Goal: Transaction & Acquisition: Book appointment/travel/reservation

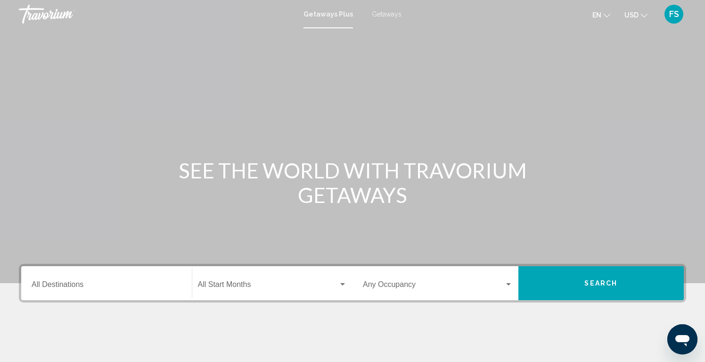
click at [105, 284] on input "Destination All Destinations" at bounding box center [107, 286] width 150 height 8
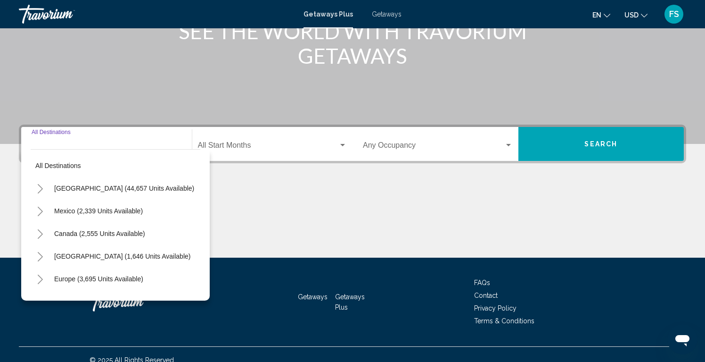
scroll to position [150, 0]
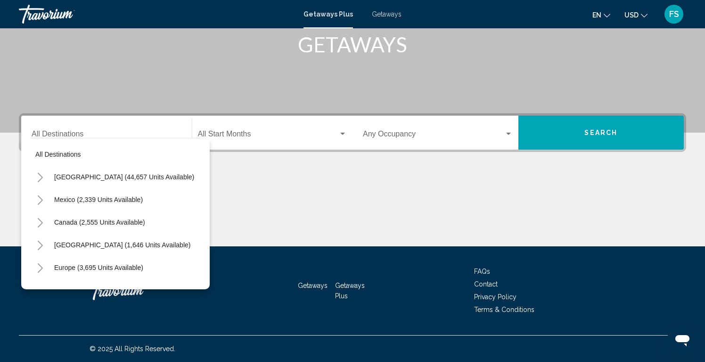
click at [58, 16] on div "Travorium" at bounding box center [66, 14] width 94 height 19
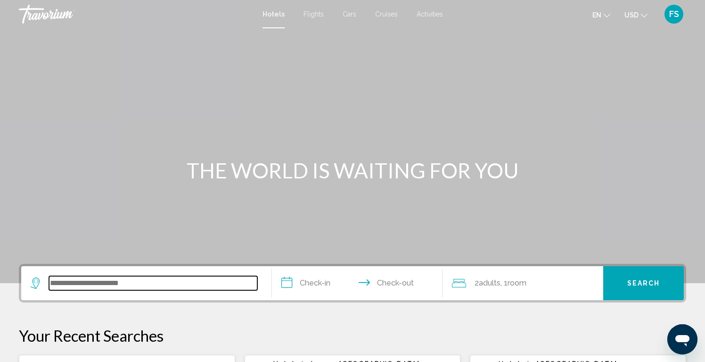
click at [123, 278] on input "Search widget" at bounding box center [153, 283] width 208 height 14
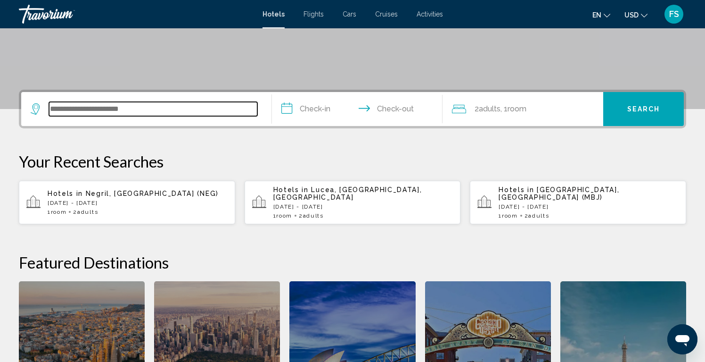
scroll to position [233, 0]
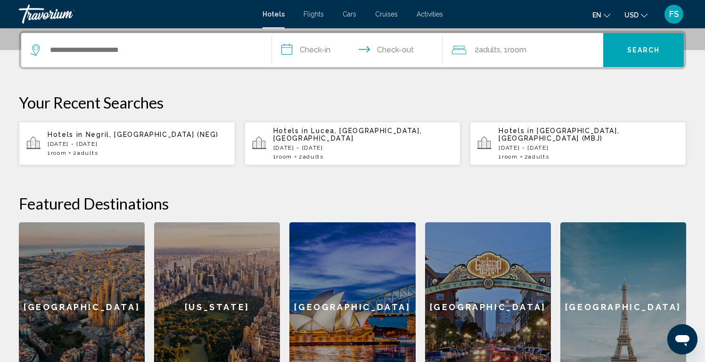
click at [98, 141] on p "[DATE] - [DATE]" at bounding box center [138, 144] width 180 height 7
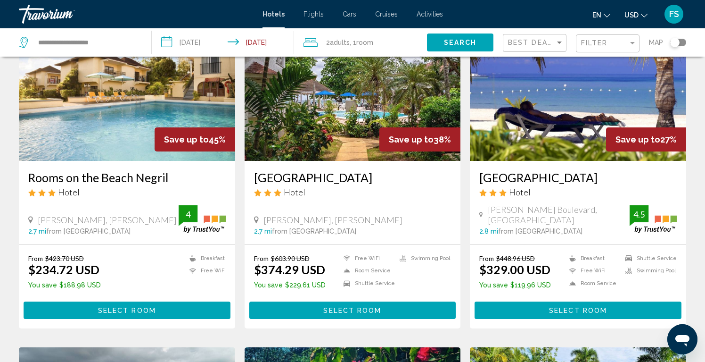
scroll to position [79, 0]
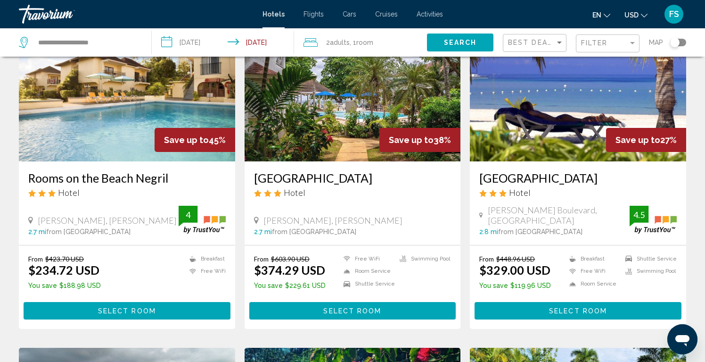
click at [339, 118] on img "Main content" at bounding box center [353, 85] width 216 height 151
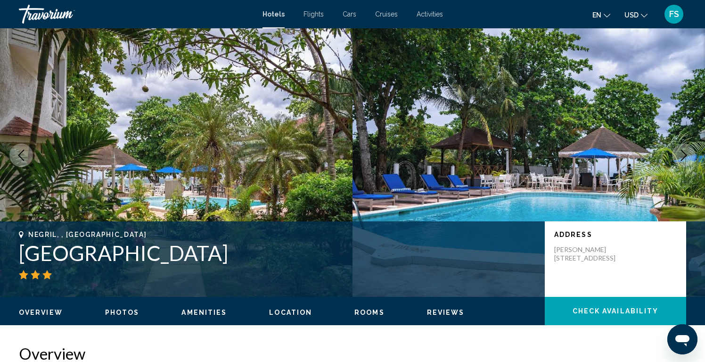
scroll to position [13, 0]
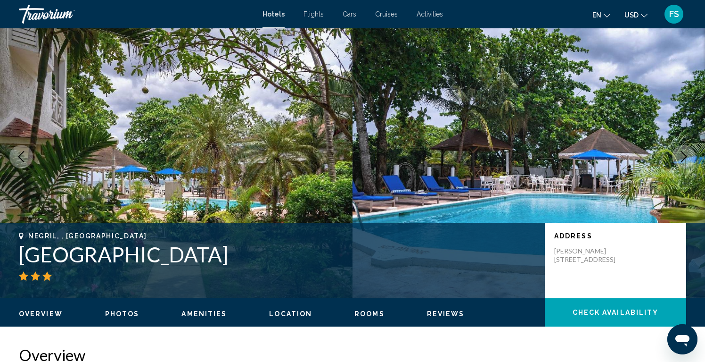
click at [291, 166] on img "Main content" at bounding box center [176, 156] width 353 height 283
click at [681, 158] on icon "Next image" at bounding box center [683, 156] width 11 height 11
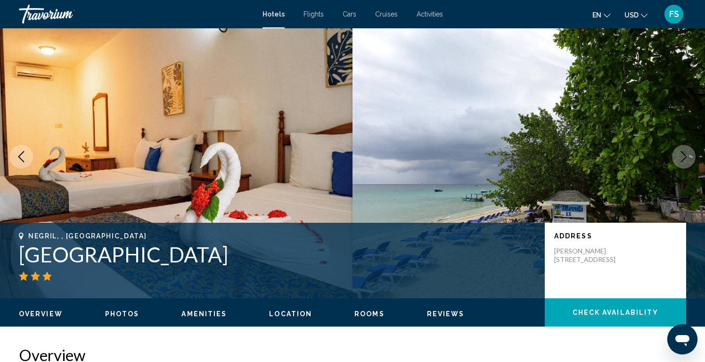
click at [681, 158] on icon "Next image" at bounding box center [683, 156] width 11 height 11
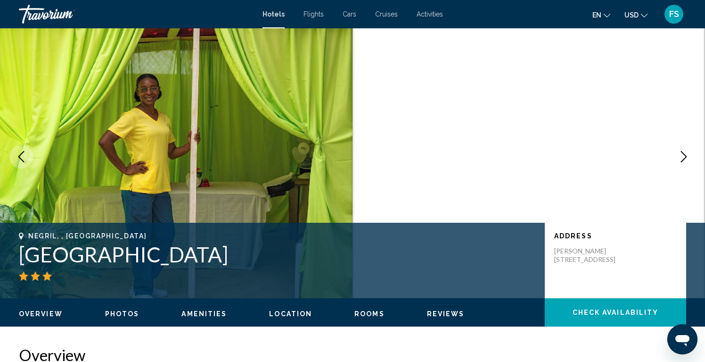
click at [681, 158] on icon "Next image" at bounding box center [683, 156] width 11 height 11
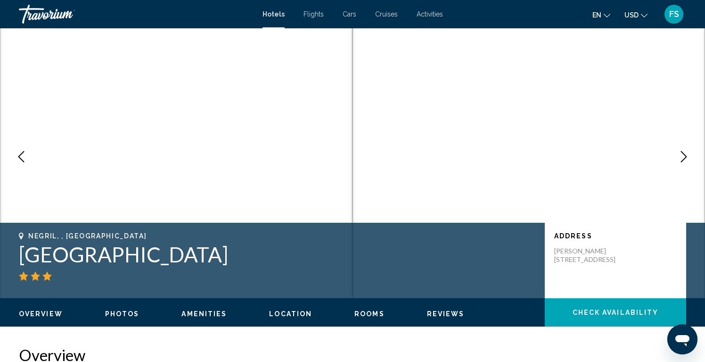
click at [681, 158] on icon "Next image" at bounding box center [683, 156] width 11 height 11
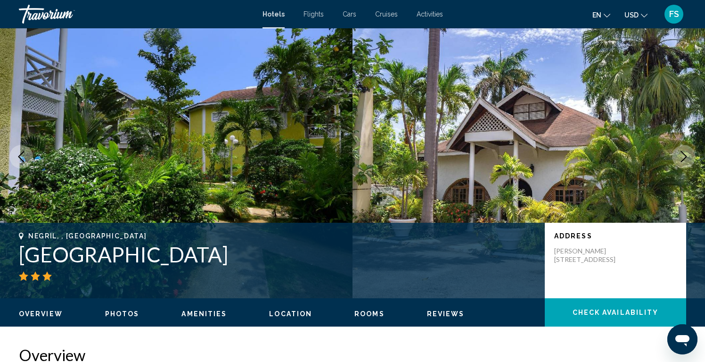
click at [681, 158] on icon "Next image" at bounding box center [683, 156] width 11 height 11
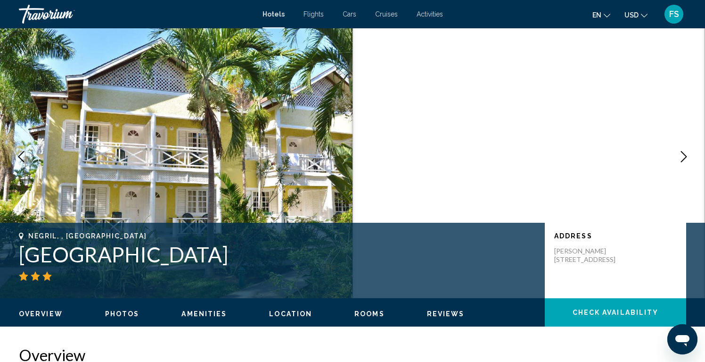
click at [681, 158] on icon "Next image" at bounding box center [683, 156] width 11 height 11
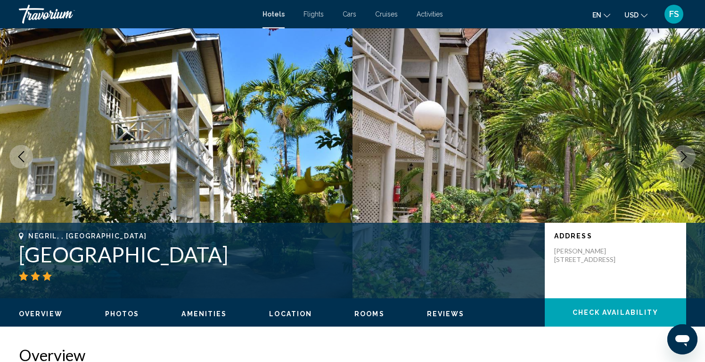
click at [681, 158] on icon "Next image" at bounding box center [683, 156] width 11 height 11
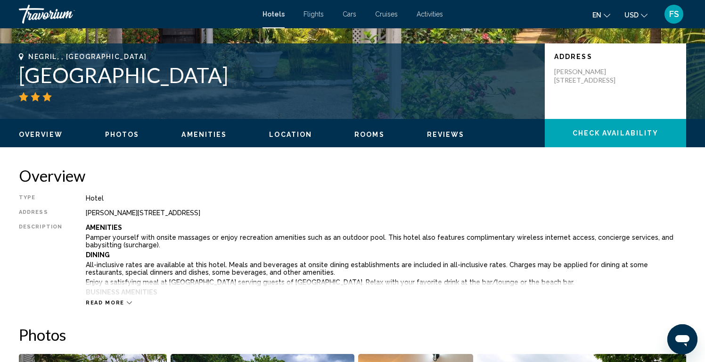
scroll to position [189, 0]
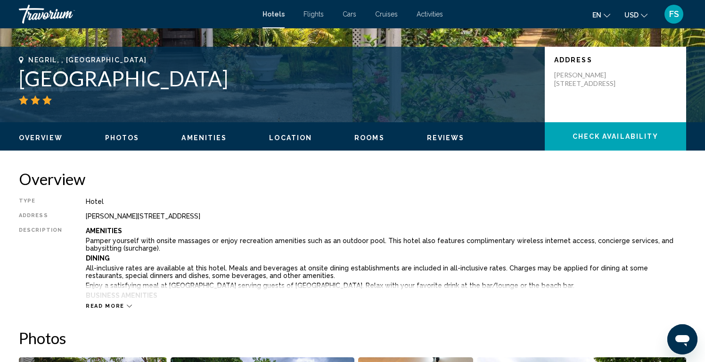
click at [435, 139] on span "Reviews" at bounding box center [446, 138] width 38 height 8
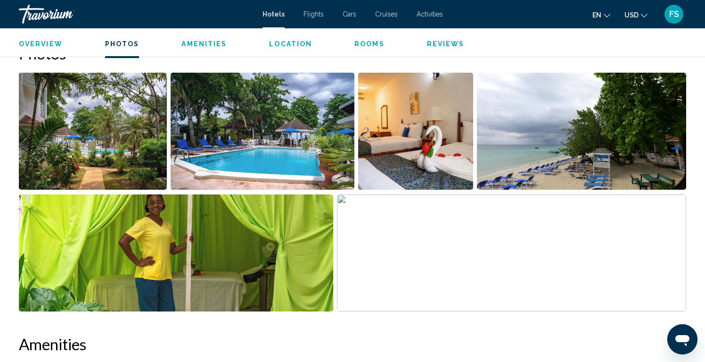
scroll to position [468, 0]
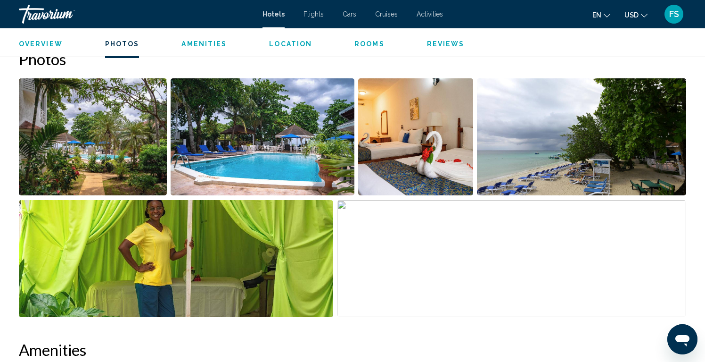
click at [451, 146] on img "Open full-screen image slider" at bounding box center [415, 136] width 115 height 117
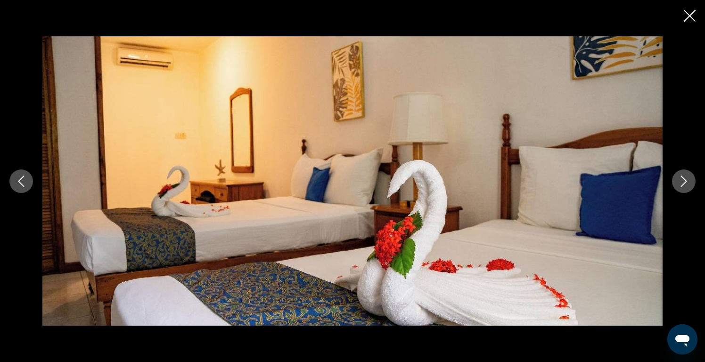
click at [687, 189] on button "Next image" at bounding box center [684, 181] width 24 height 24
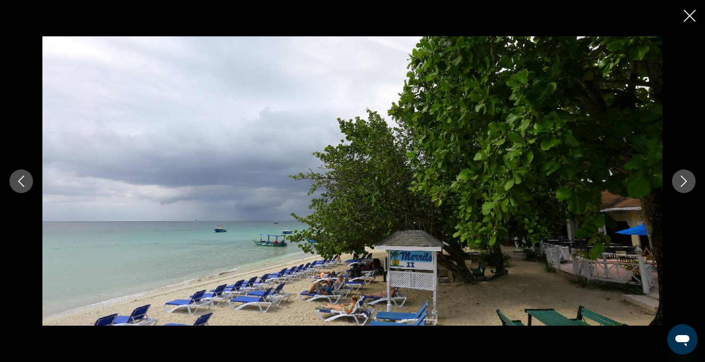
click at [687, 189] on button "Next image" at bounding box center [684, 181] width 24 height 24
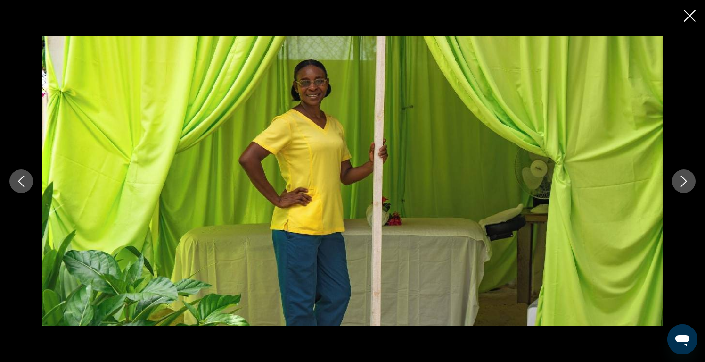
click at [687, 189] on button "Next image" at bounding box center [684, 181] width 24 height 24
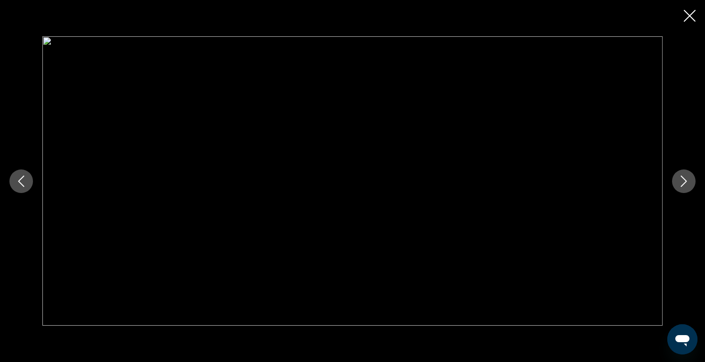
click at [687, 189] on button "Next image" at bounding box center [684, 181] width 24 height 24
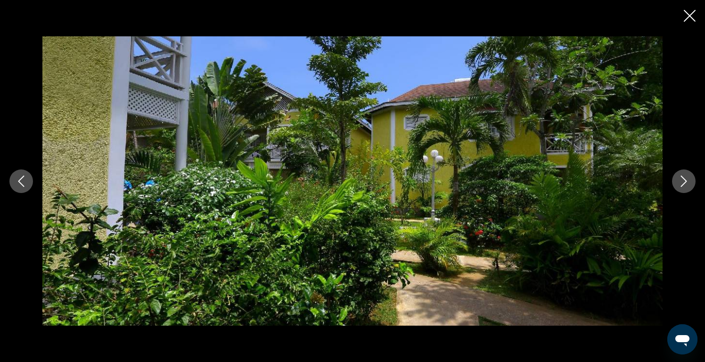
click at [687, 189] on button "Next image" at bounding box center [684, 181] width 24 height 24
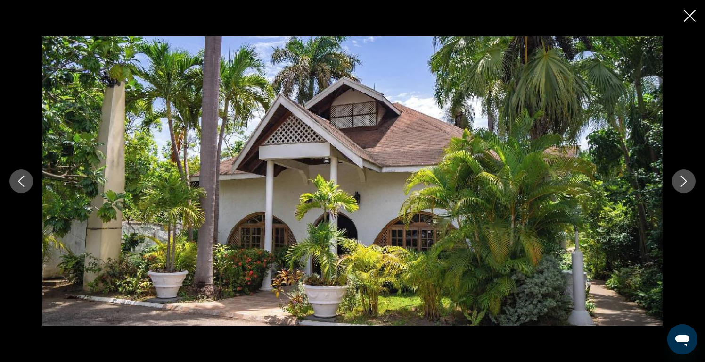
click at [686, 20] on icon "Close slideshow" at bounding box center [690, 16] width 12 height 12
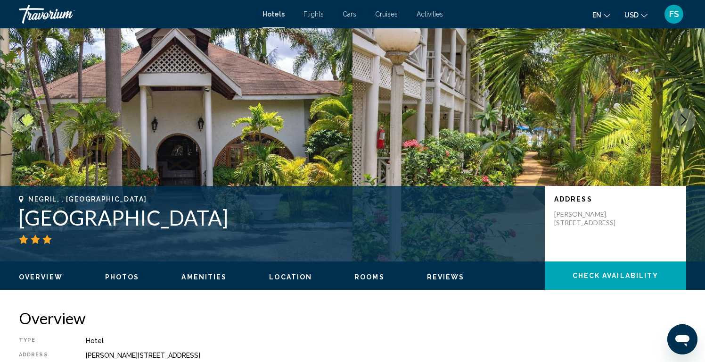
scroll to position [0, 0]
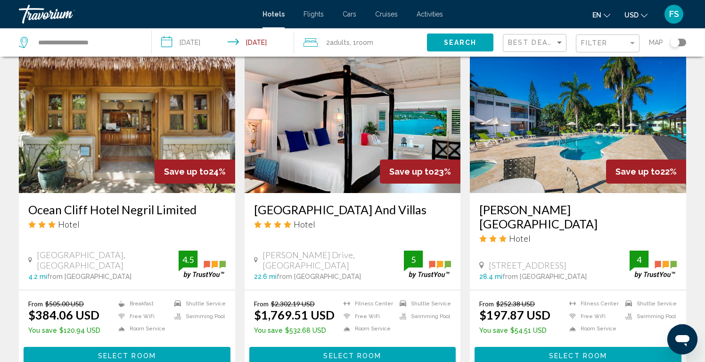
scroll to position [725, 0]
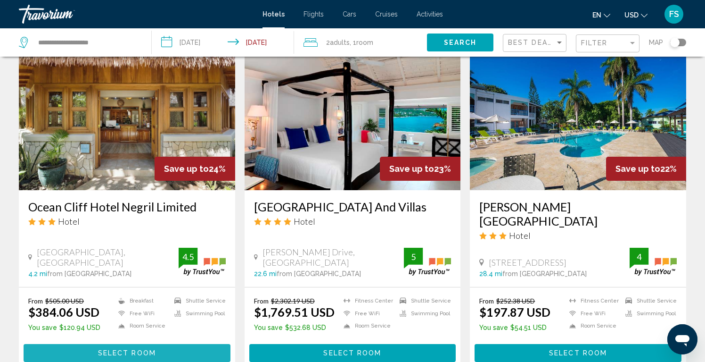
click at [164, 344] on button "Select Room" at bounding box center [127, 352] width 207 height 17
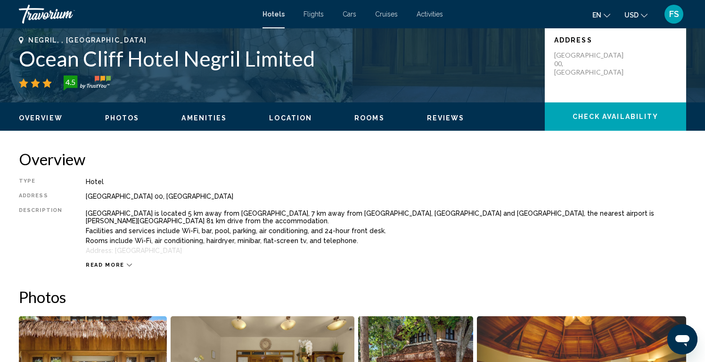
scroll to position [210, 0]
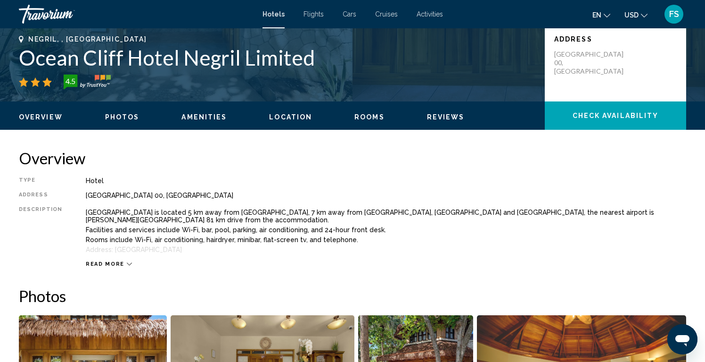
click at [94, 267] on button "Read more" at bounding box center [109, 263] width 46 height 7
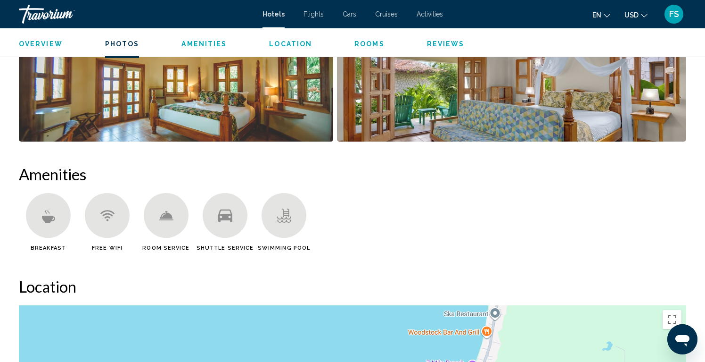
scroll to position [556, 0]
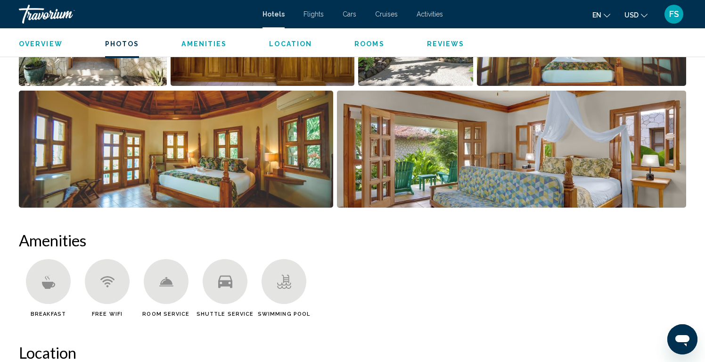
click at [206, 43] on span "Amenities" at bounding box center [204, 44] width 45 height 8
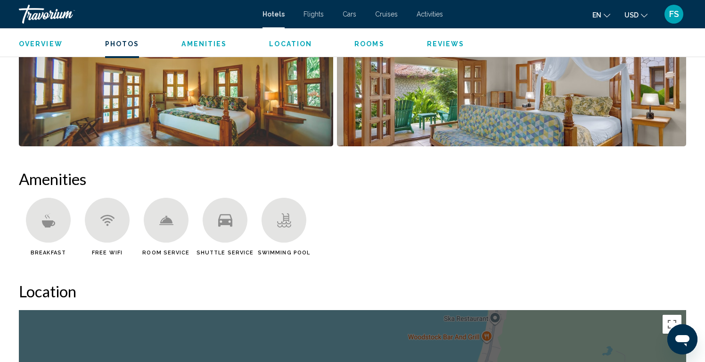
scroll to position [480, 0]
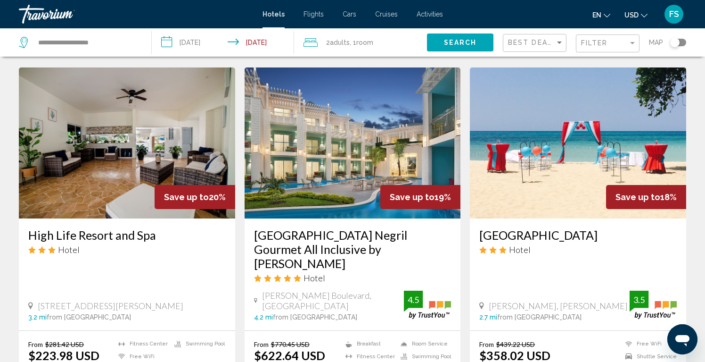
scroll to position [1048, 0]
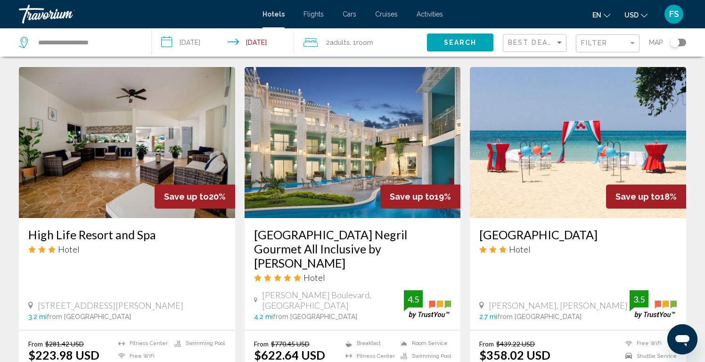
click at [401, 155] on img "Main content" at bounding box center [353, 142] width 216 height 151
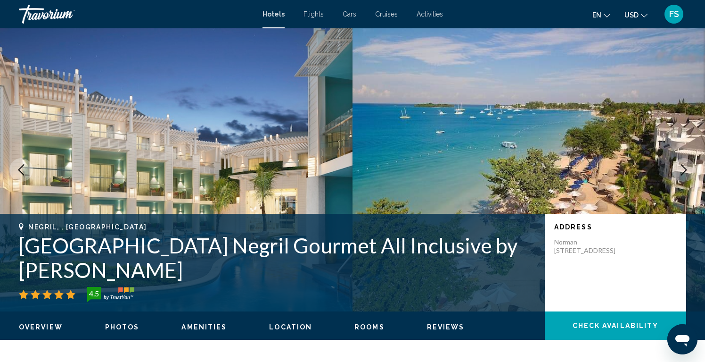
click at [685, 172] on icon "Next image" at bounding box center [683, 169] width 11 height 11
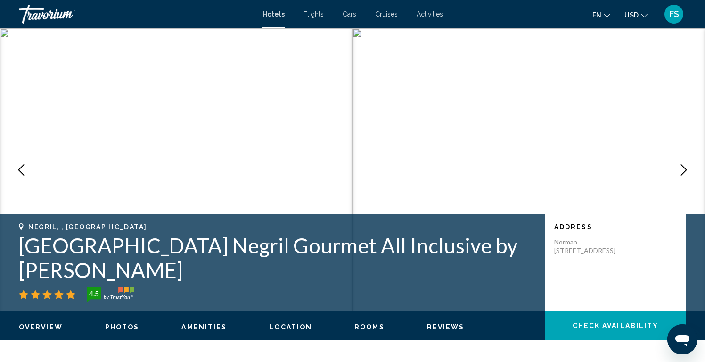
click at [685, 172] on icon "Next image" at bounding box center [683, 169] width 11 height 11
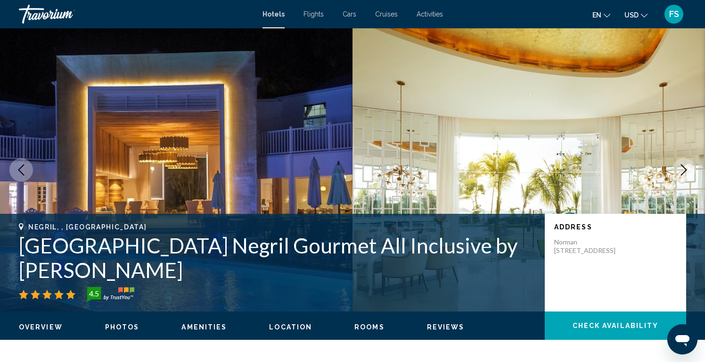
click at [684, 172] on icon "Next image" at bounding box center [683, 169] width 11 height 11
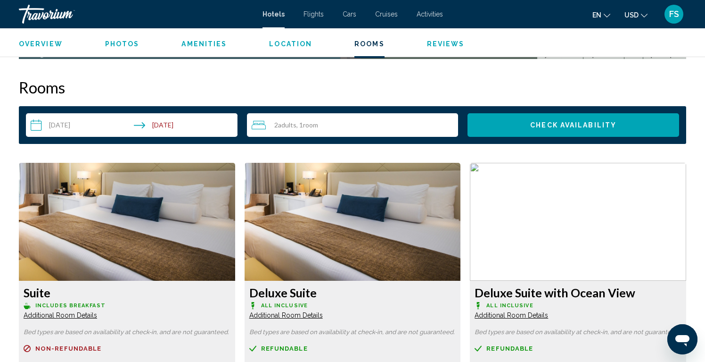
scroll to position [1156, 0]
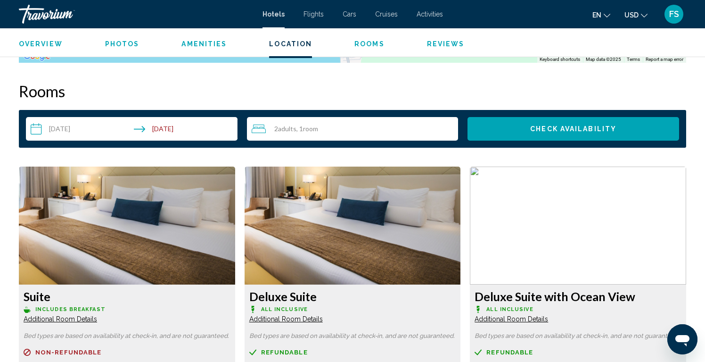
click at [361, 129] on div "2 Adult Adults , 1 Room rooms" at bounding box center [355, 128] width 207 height 11
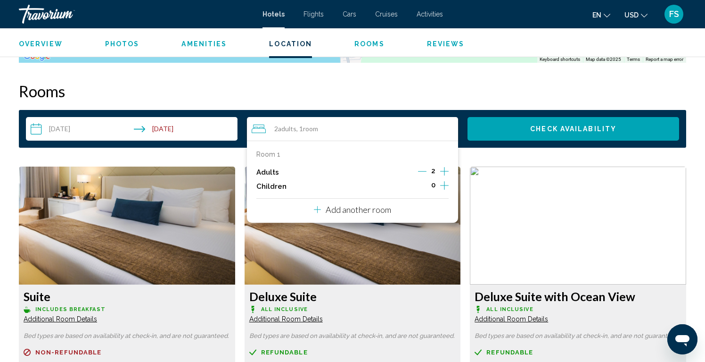
click at [446, 169] on icon "Increment adults" at bounding box center [444, 170] width 8 height 11
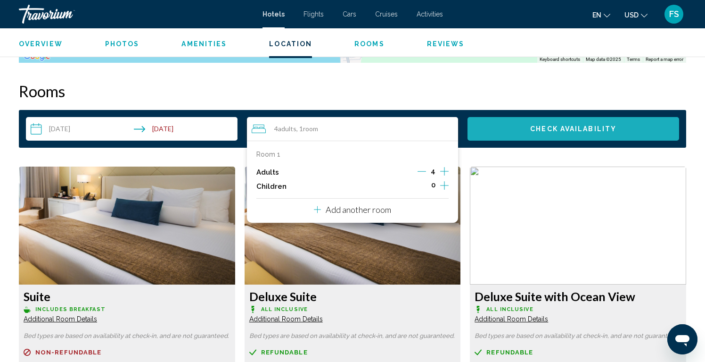
click at [545, 132] on span "Check Availability" at bounding box center [573, 129] width 86 height 8
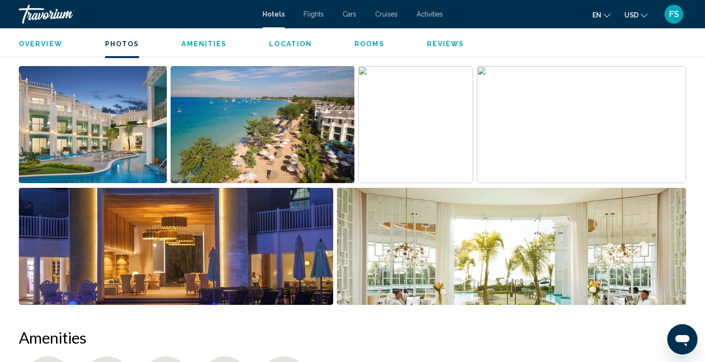
scroll to position [467, 0]
click at [241, 156] on img "Open full-screen image slider" at bounding box center [262, 124] width 183 height 117
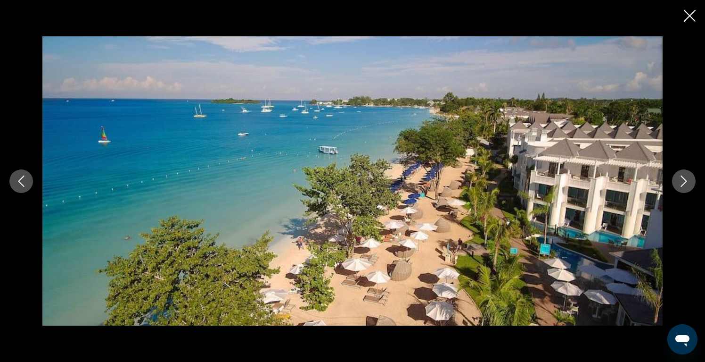
click at [686, 182] on icon "Next image" at bounding box center [683, 180] width 11 height 11
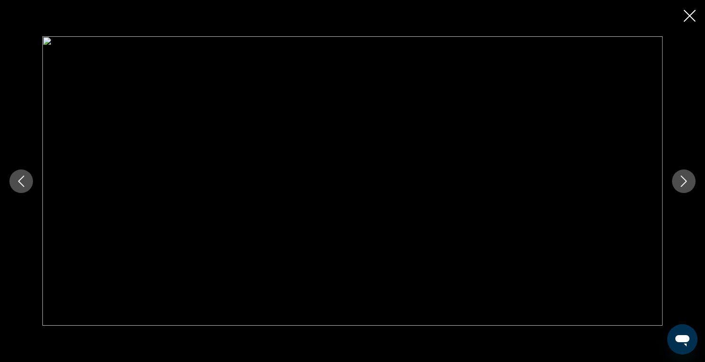
click at [686, 182] on icon "Next image" at bounding box center [683, 180] width 11 height 11
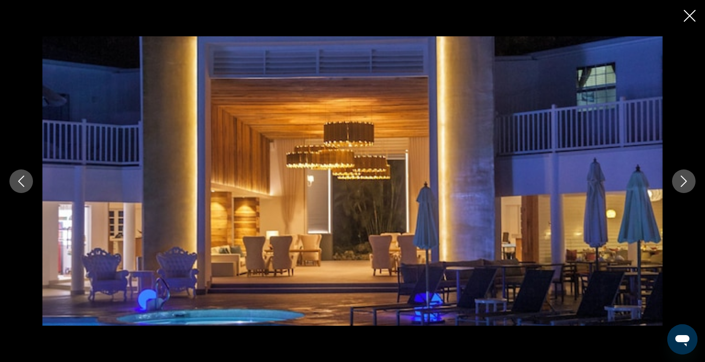
click at [686, 182] on icon "Next image" at bounding box center [683, 180] width 11 height 11
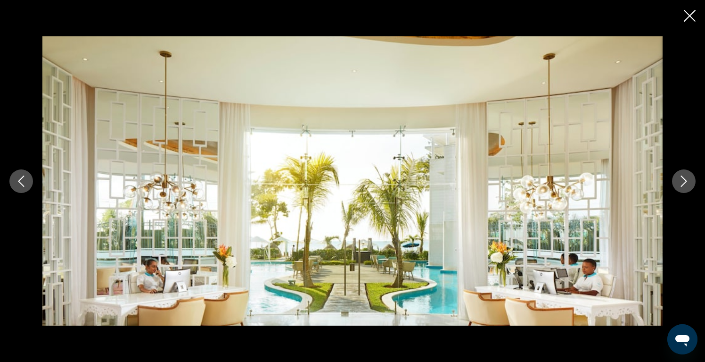
click at [686, 182] on icon "Next image" at bounding box center [683, 180] width 11 height 11
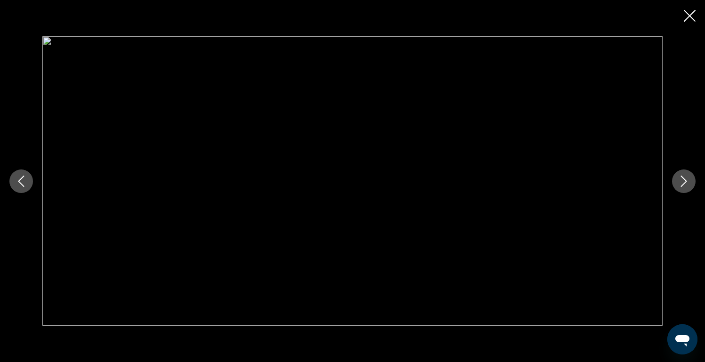
click at [695, 19] on icon "Close slideshow" at bounding box center [690, 16] width 12 height 12
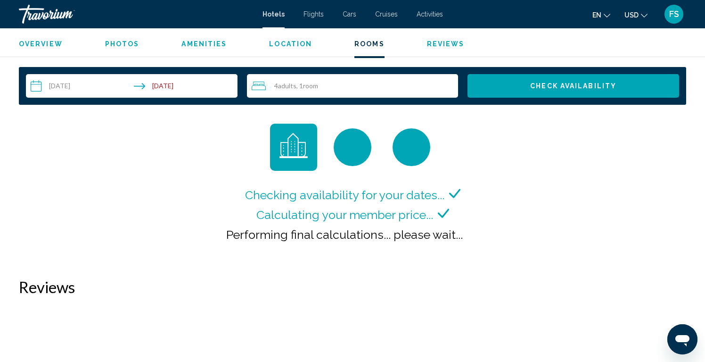
scroll to position [1098, 0]
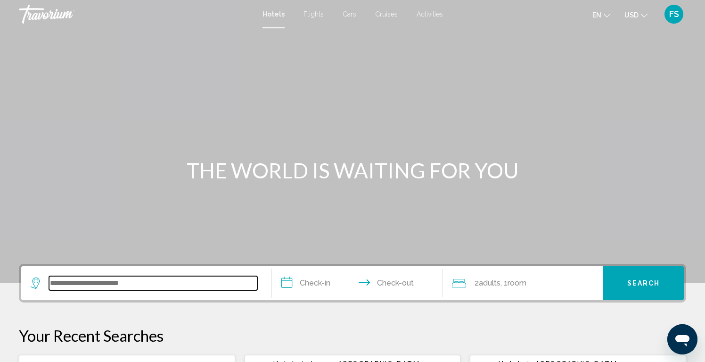
click at [116, 289] on input "Search widget" at bounding box center [153, 283] width 208 height 14
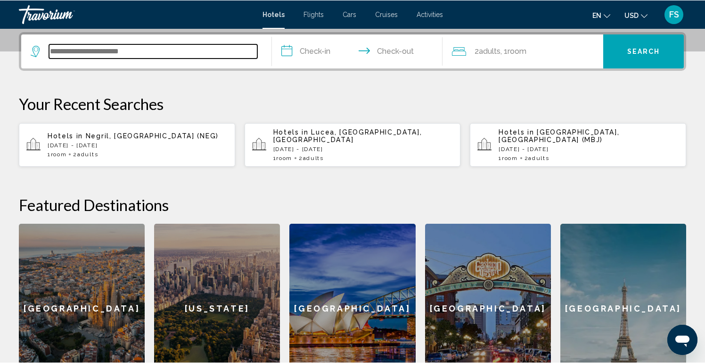
scroll to position [233, 0]
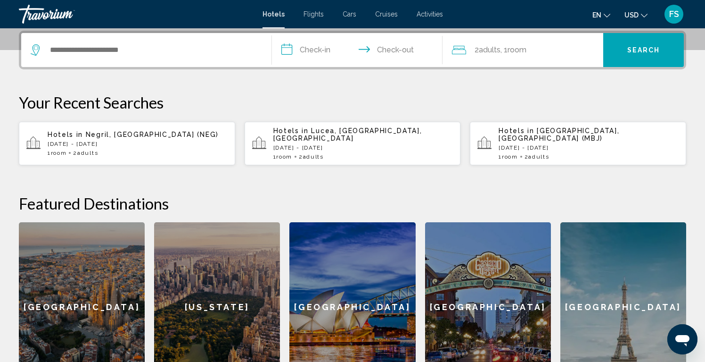
click at [503, 50] on span ", 1 Room rooms" at bounding box center [514, 49] width 26 height 13
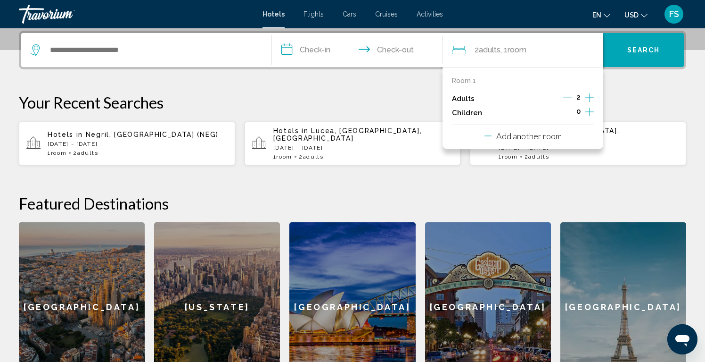
click at [590, 96] on icon "Increment adults" at bounding box center [590, 97] width 8 height 11
click at [101, 57] on div "Search widget" at bounding box center [147, 50] width 232 height 34
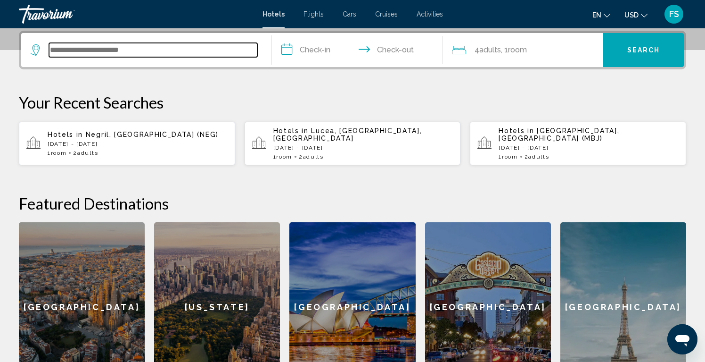
click at [102, 53] on input "Search widget" at bounding box center [153, 50] width 208 height 14
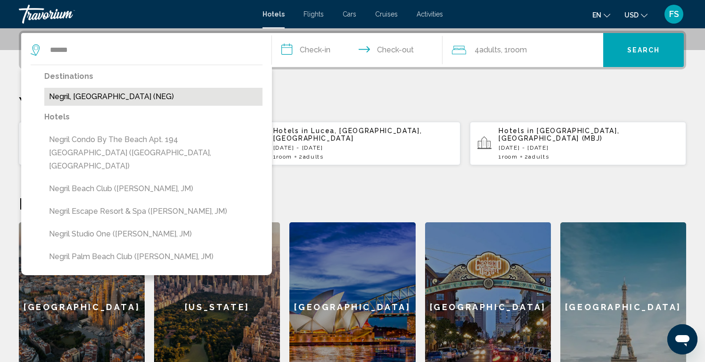
click at [102, 99] on button "Negril, [GEOGRAPHIC_DATA] (NEG)" at bounding box center [153, 97] width 218 height 18
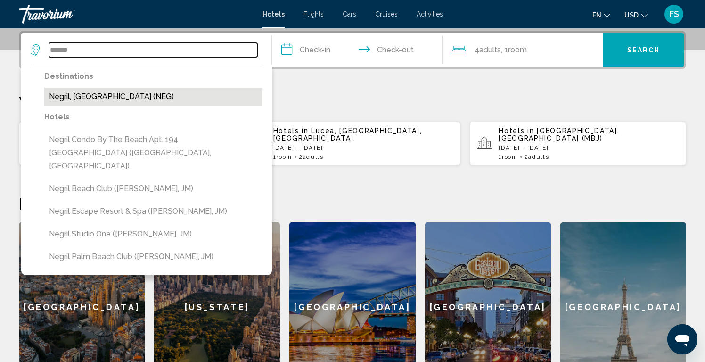
type input "**********"
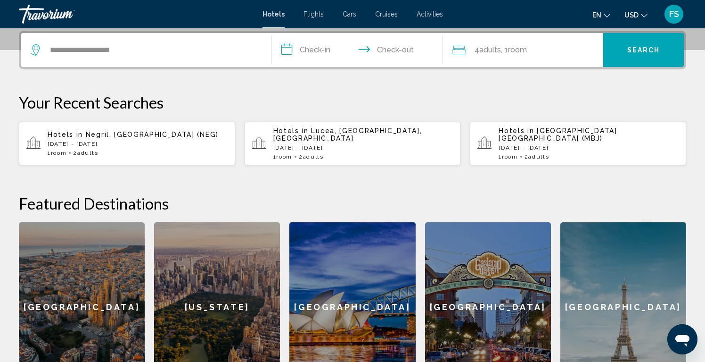
click at [322, 51] on input "**********" at bounding box center [359, 51] width 174 height 37
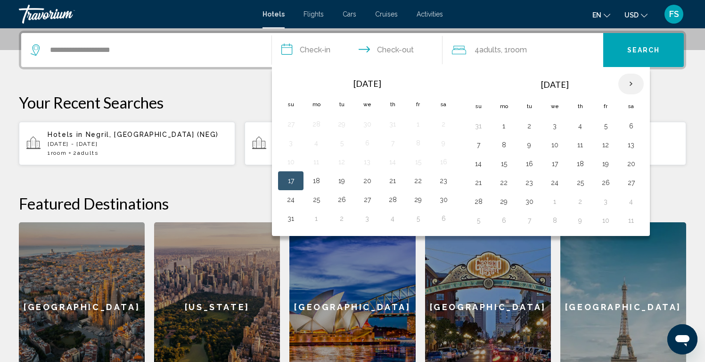
click at [629, 84] on th "Next month" at bounding box center [631, 84] width 25 height 21
click at [480, 220] on button "30" at bounding box center [478, 220] width 15 height 13
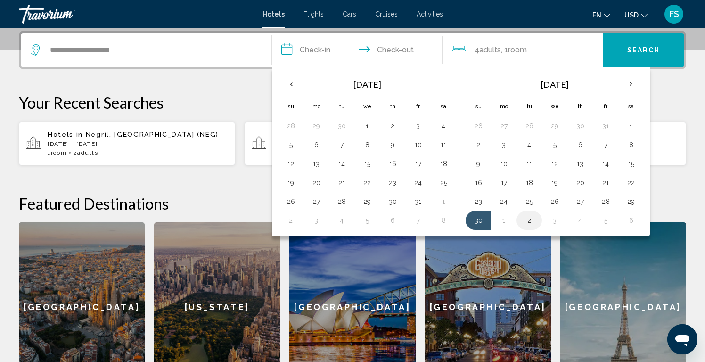
click at [530, 221] on button "2" at bounding box center [529, 220] width 15 height 13
type input "**********"
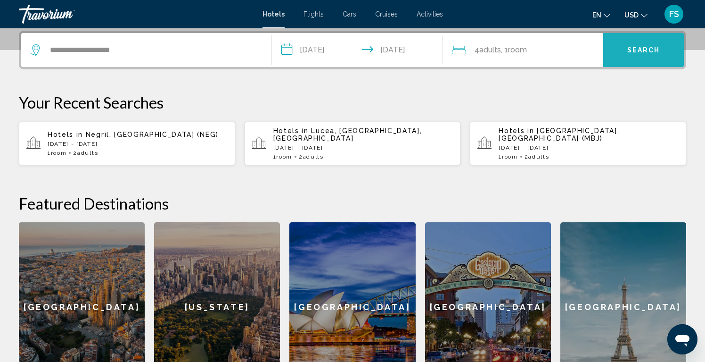
click at [631, 53] on span "Search" at bounding box center [644, 51] width 33 height 8
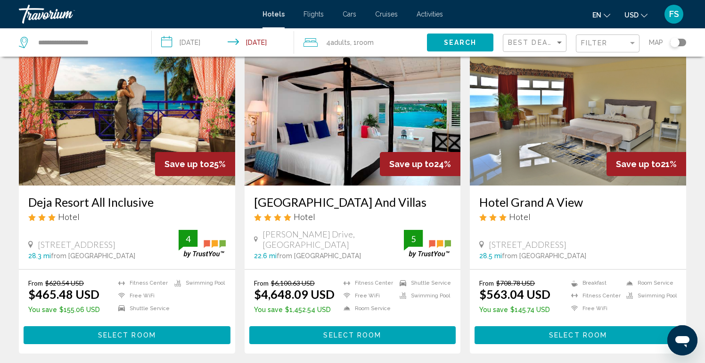
scroll to position [417, 0]
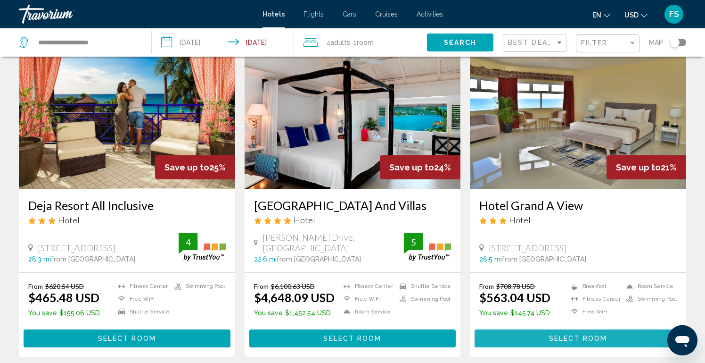
click at [565, 335] on span "Select Room" at bounding box center [578, 339] width 58 height 8
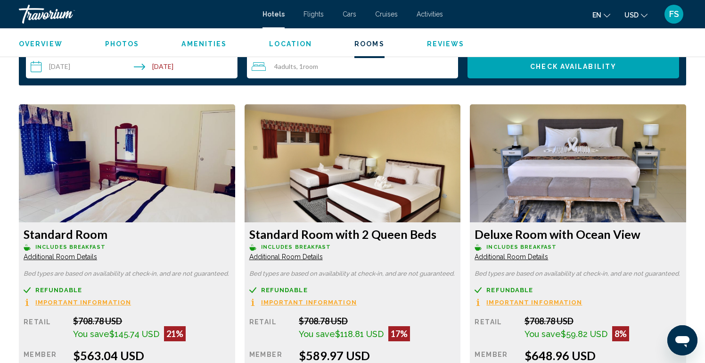
scroll to position [1178, 0]
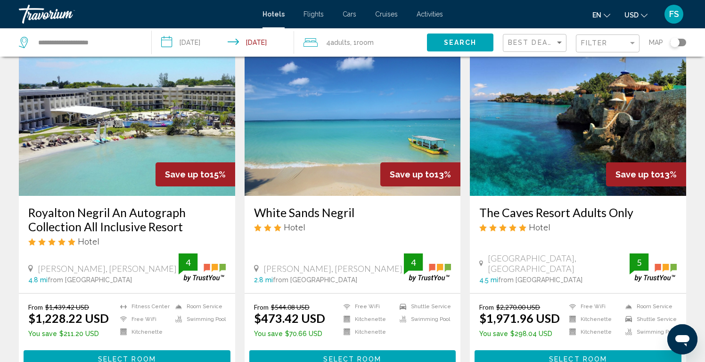
scroll to position [1119, 0]
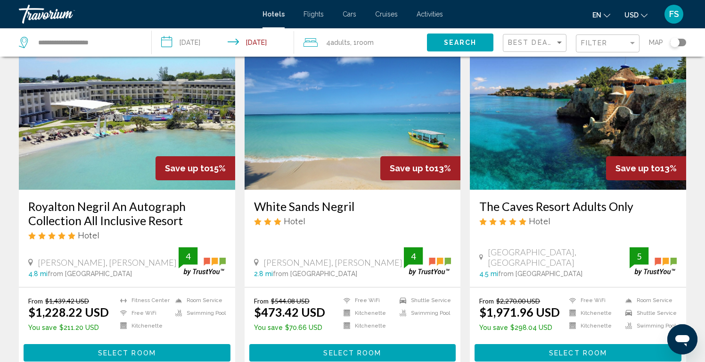
click at [334, 349] on span "Select Room" at bounding box center [352, 353] width 58 height 8
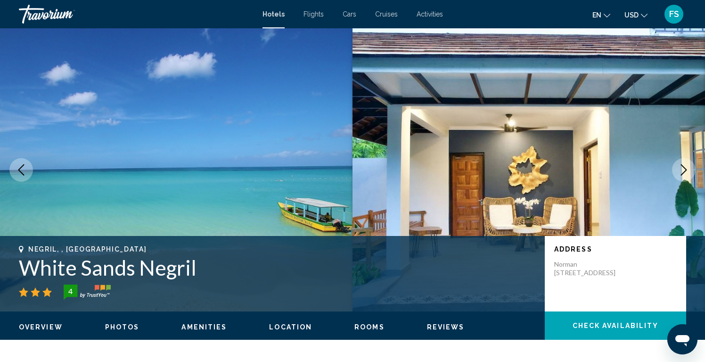
click at [500, 183] on img "Main content" at bounding box center [529, 169] width 353 height 283
click at [683, 173] on icon "Next image" at bounding box center [684, 169] width 6 height 11
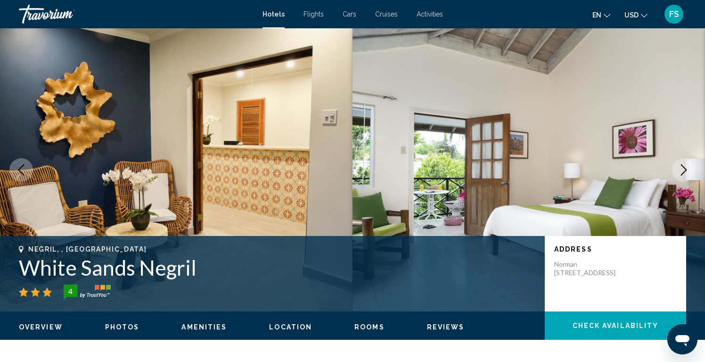
click at [683, 173] on icon "Next image" at bounding box center [684, 169] width 6 height 11
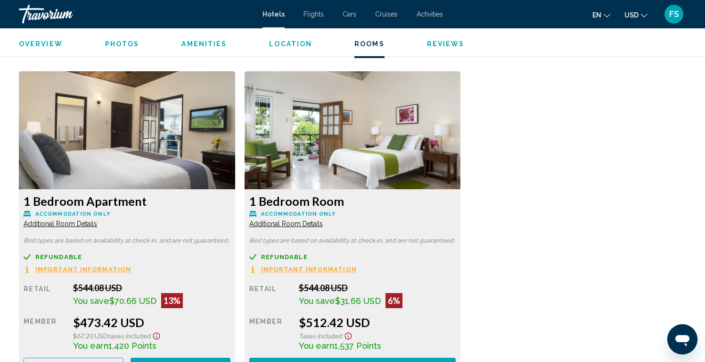
scroll to position [1237, 0]
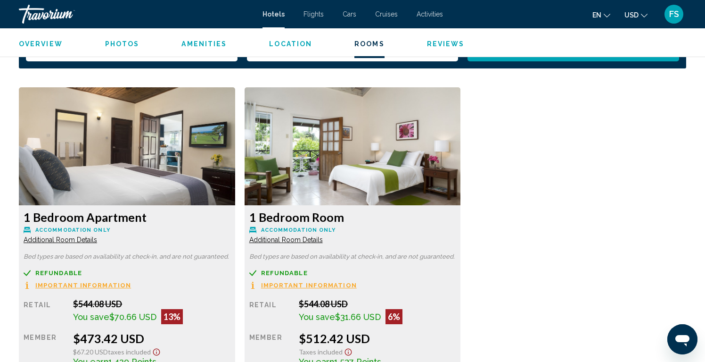
click at [235, 160] on img "Main content" at bounding box center [127, 146] width 216 height 118
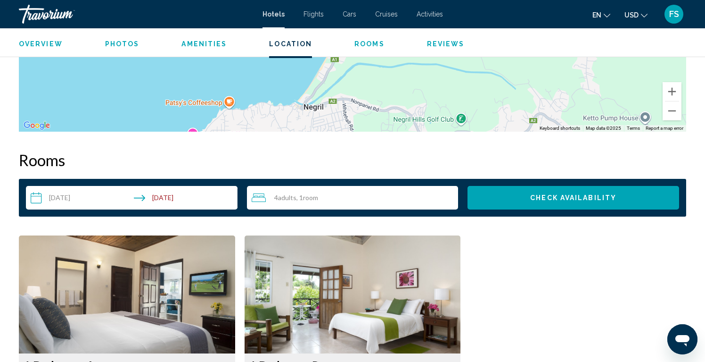
scroll to position [1035, 0]
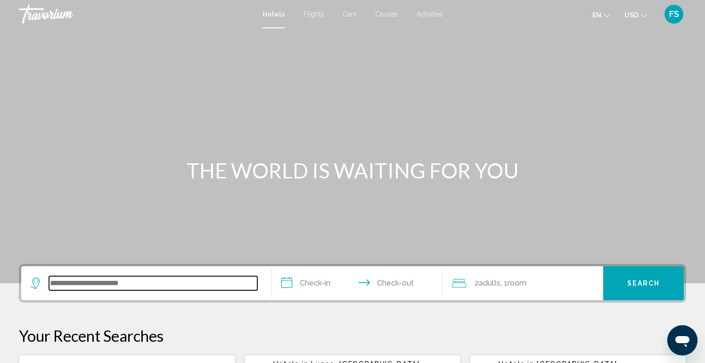
click at [63, 281] on input "Search widget" at bounding box center [153, 283] width 208 height 14
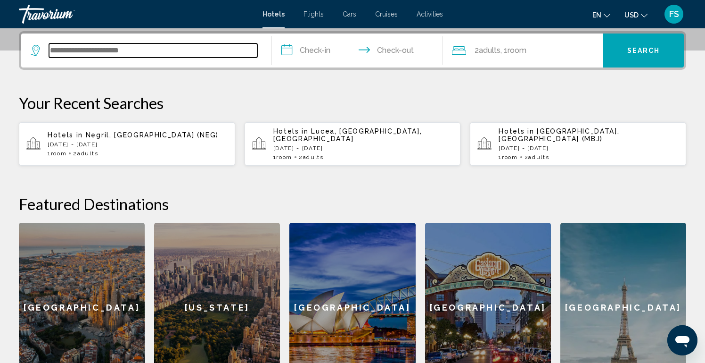
scroll to position [233, 0]
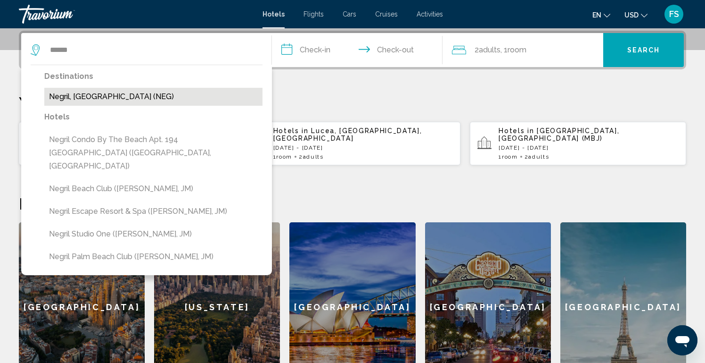
click at [101, 96] on button "Negril, [GEOGRAPHIC_DATA] (NEG)" at bounding box center [153, 97] width 218 height 18
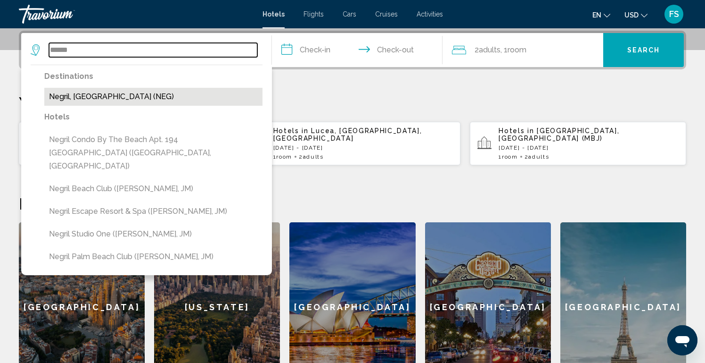
type input "**********"
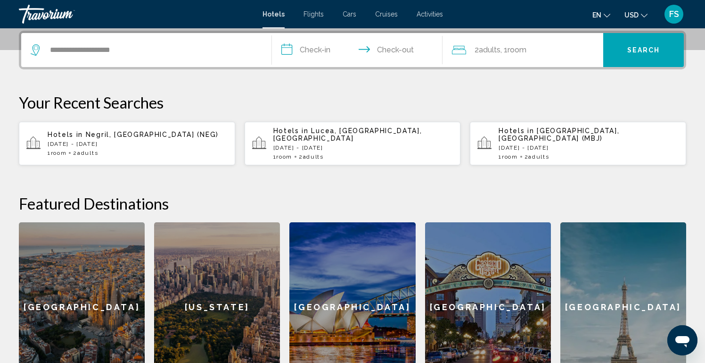
click at [321, 53] on input "**********" at bounding box center [359, 51] width 174 height 37
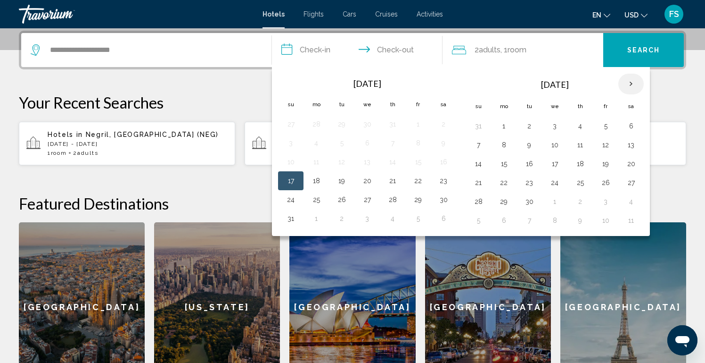
click at [634, 83] on th "Next month" at bounding box center [631, 84] width 25 height 21
click at [481, 221] on button "30" at bounding box center [478, 220] width 15 height 13
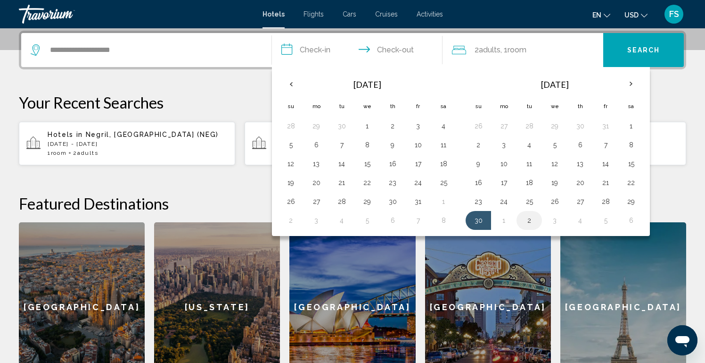
click at [531, 220] on button "2" at bounding box center [529, 220] width 15 height 13
type input "**********"
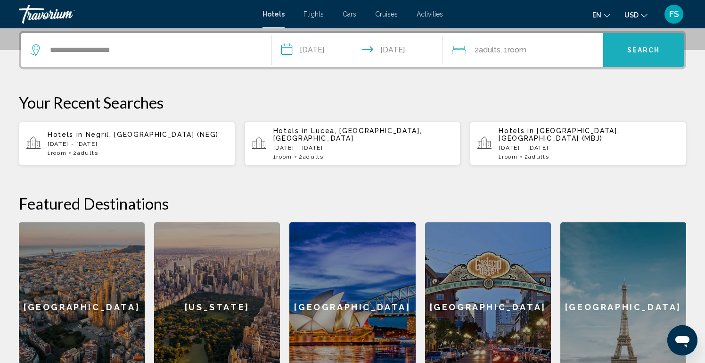
click at [641, 48] on span "Search" at bounding box center [644, 51] width 33 height 8
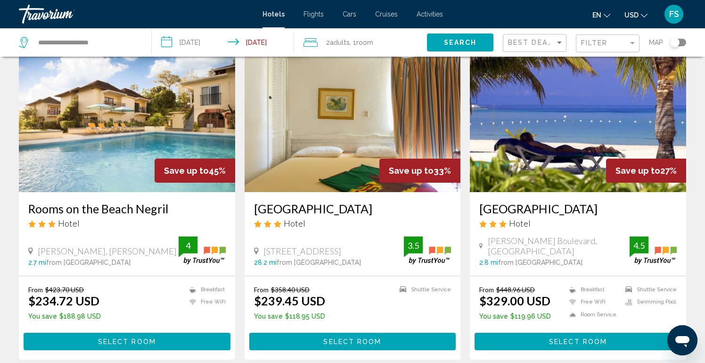
scroll to position [48, 0]
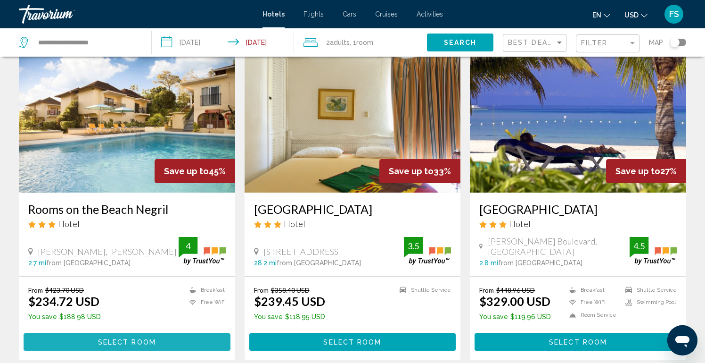
click at [108, 342] on span "Select Room" at bounding box center [127, 342] width 58 height 8
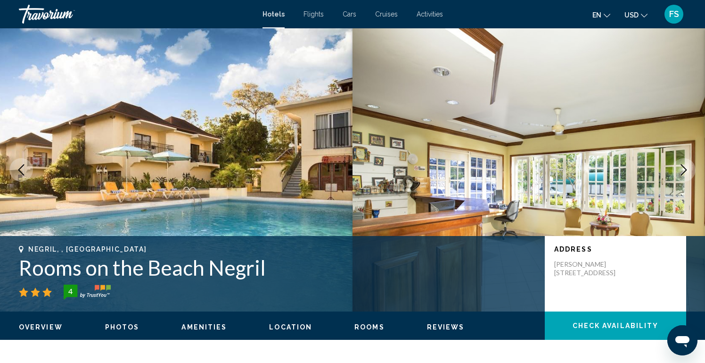
click at [645, 190] on img "Main content" at bounding box center [529, 169] width 353 height 283
click at [683, 170] on icon "Next image" at bounding box center [683, 169] width 11 height 11
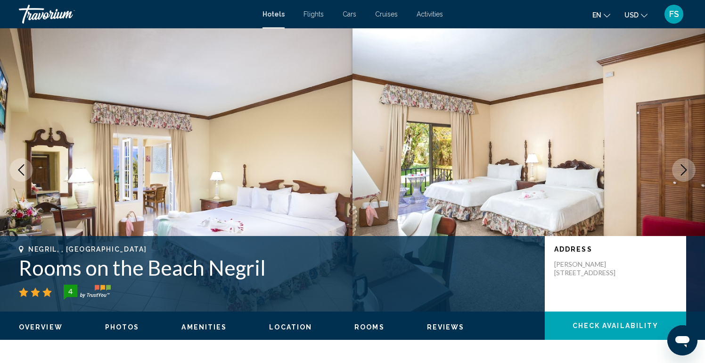
click at [683, 171] on icon "Next image" at bounding box center [683, 169] width 11 height 11
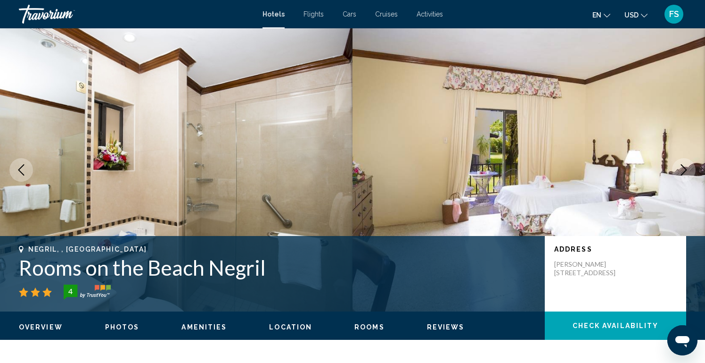
click at [683, 171] on icon "Next image" at bounding box center [683, 169] width 11 height 11
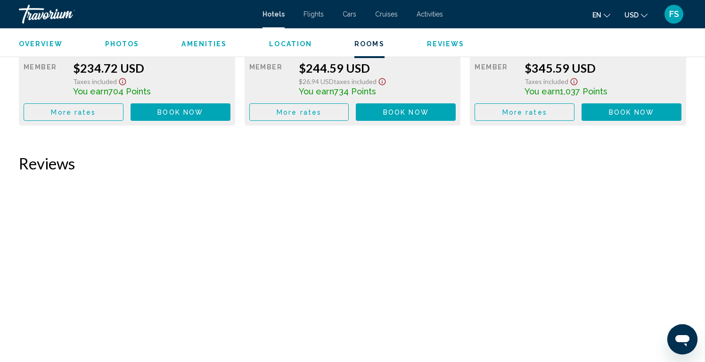
scroll to position [1513, 0]
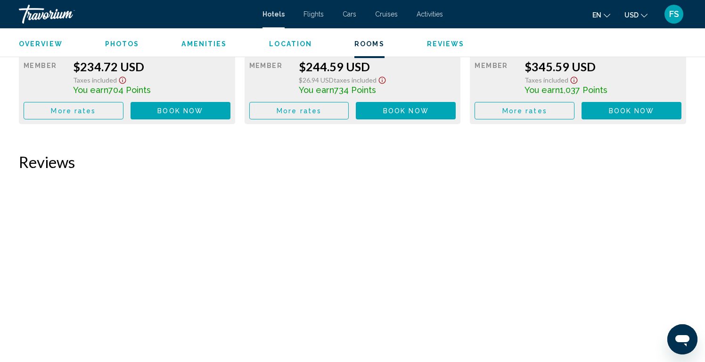
click at [438, 43] on span "Reviews" at bounding box center [446, 44] width 38 height 8
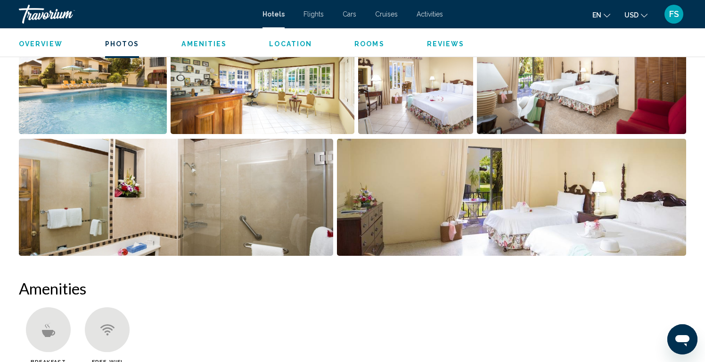
scroll to position [506, 0]
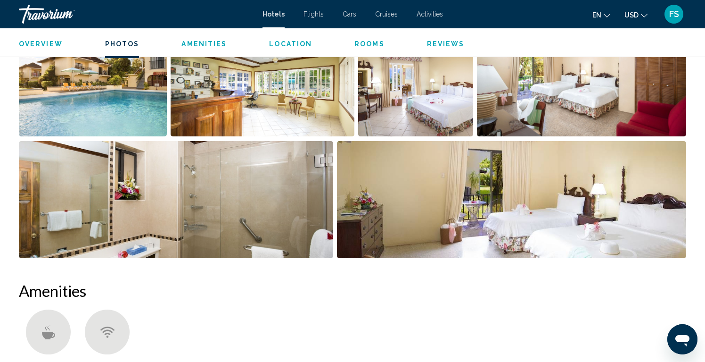
click at [198, 45] on span "Amenities" at bounding box center [204, 44] width 45 height 8
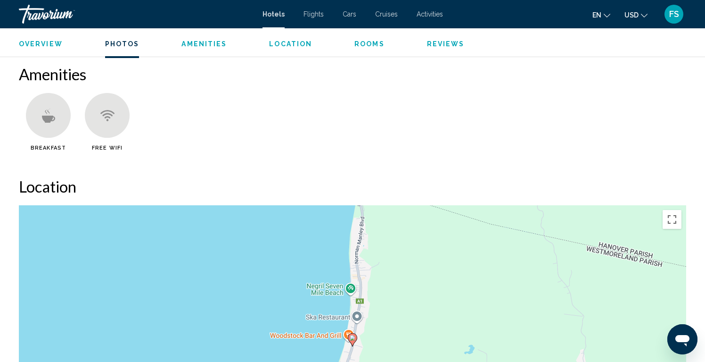
scroll to position [723, 0]
click at [310, 16] on span "Flights" at bounding box center [314, 14] width 20 height 8
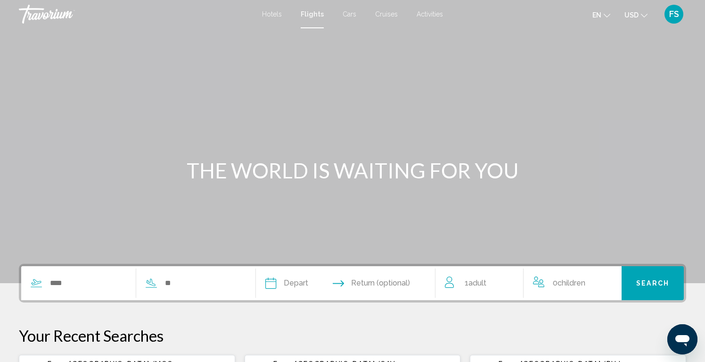
click at [348, 13] on span "Cars" at bounding box center [350, 14] width 14 height 8
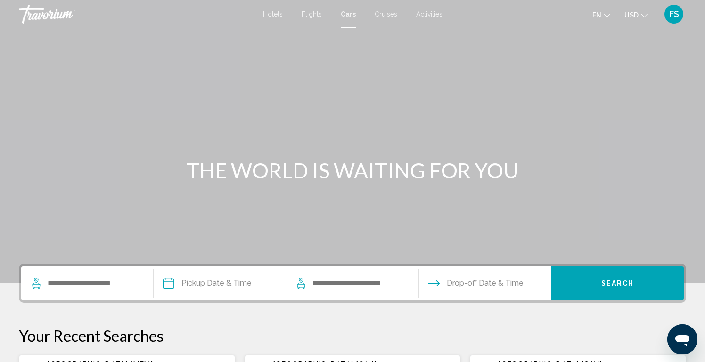
click at [387, 15] on span "Cruises" at bounding box center [386, 14] width 23 height 8
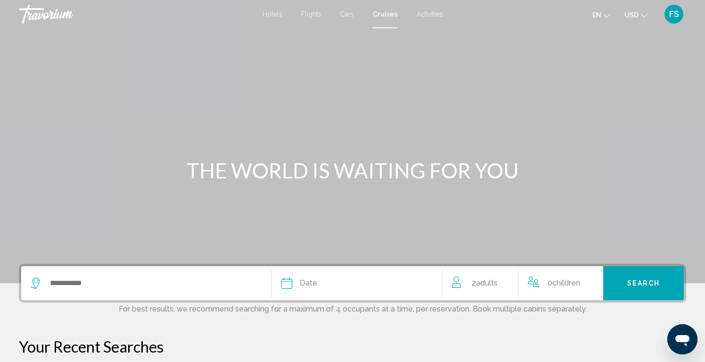
click at [427, 16] on span "Activities" at bounding box center [430, 14] width 26 height 8
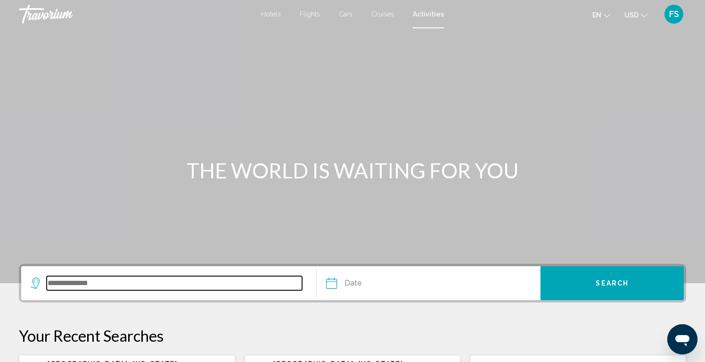
click at [138, 281] on input "Search widget" at bounding box center [175, 283] width 256 height 14
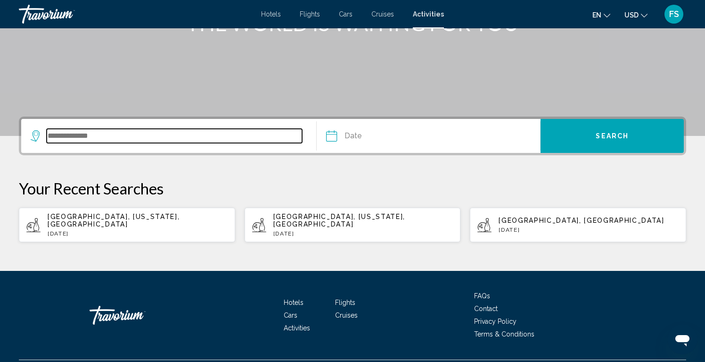
scroll to position [164, 0]
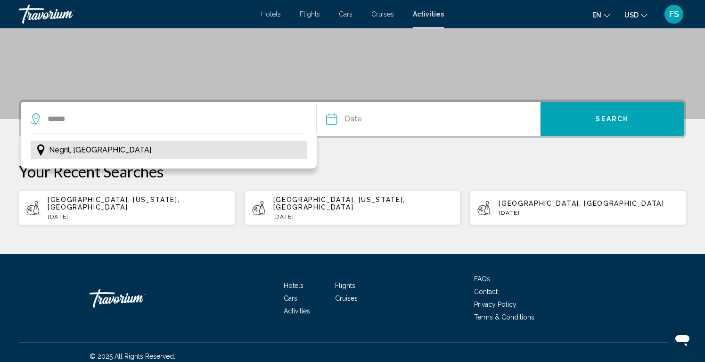
click at [90, 148] on span "Negril, Jamaica" at bounding box center [100, 149] width 102 height 13
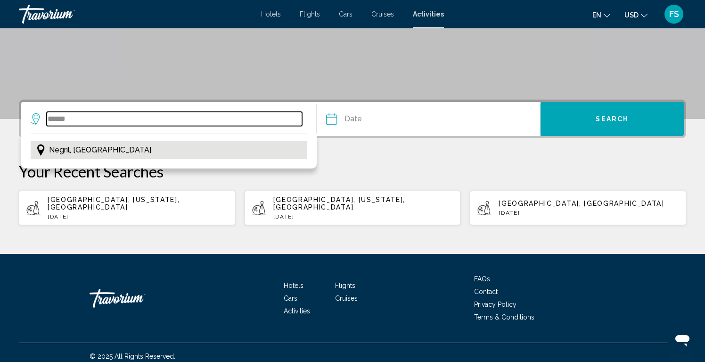
type input "**********"
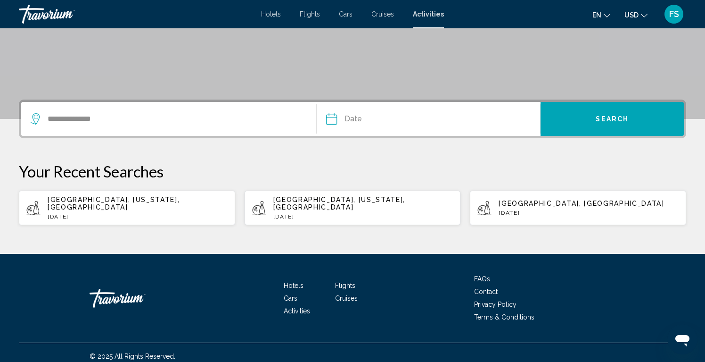
click at [353, 118] on input "Date" at bounding box center [379, 120] width 111 height 37
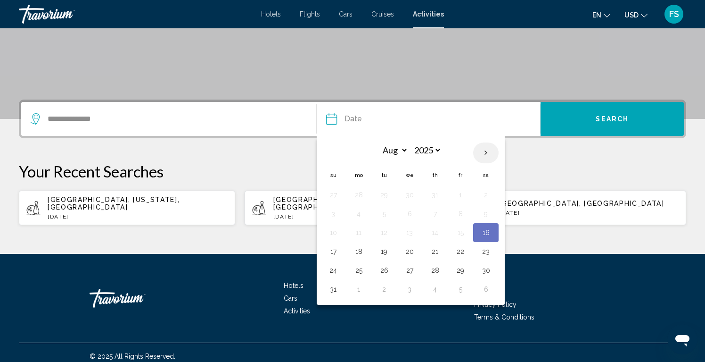
click at [483, 152] on th "Next month" at bounding box center [485, 152] width 25 height 21
click at [485, 154] on th "Next month" at bounding box center [485, 152] width 25 height 21
click at [331, 150] on th "Previous month" at bounding box center [333, 152] width 25 height 21
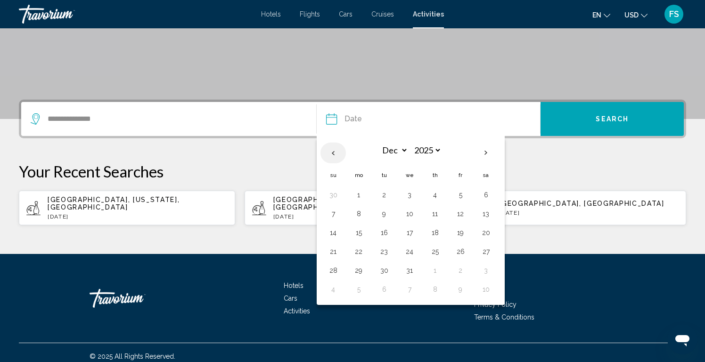
select select "**"
click at [358, 290] on button "1" at bounding box center [358, 288] width 15 height 13
type input "**********"
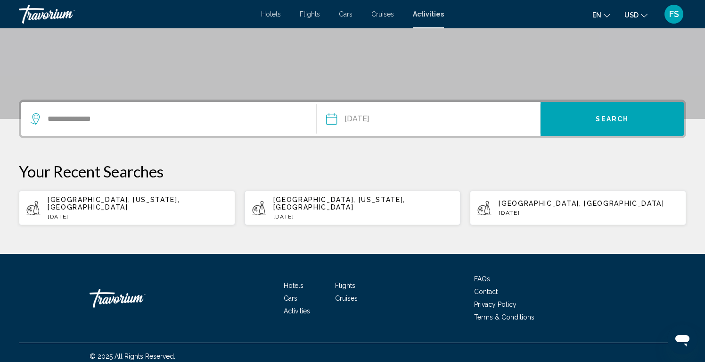
click at [606, 119] on span "Search" at bounding box center [612, 120] width 33 height 8
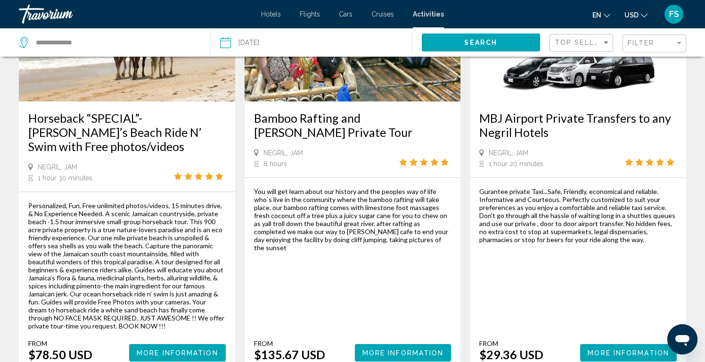
scroll to position [1476, 0]
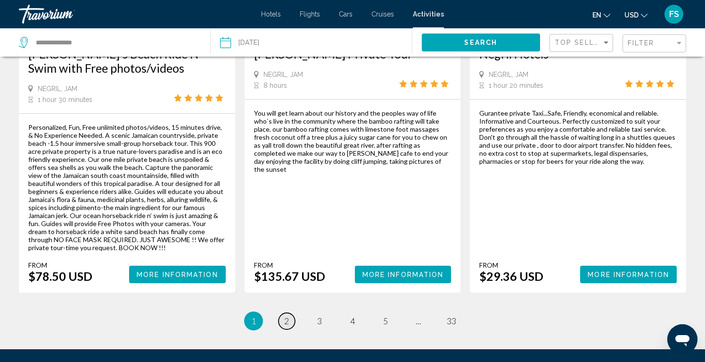
click at [288, 315] on span "2" at bounding box center [286, 320] width 5 height 10
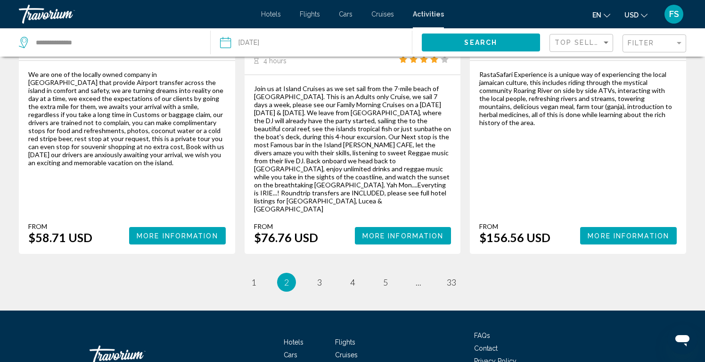
scroll to position [1404, 0]
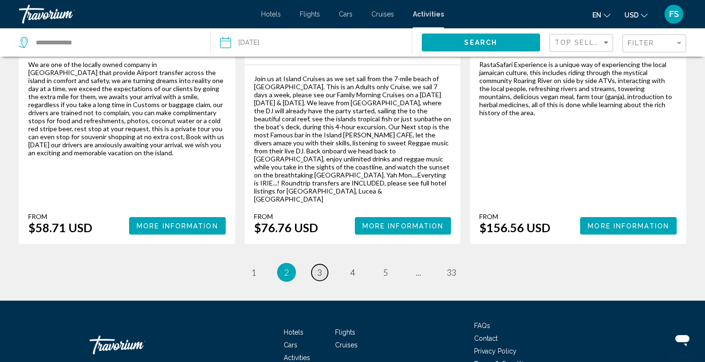
click at [323, 264] on link "page 3" at bounding box center [320, 272] width 17 height 17
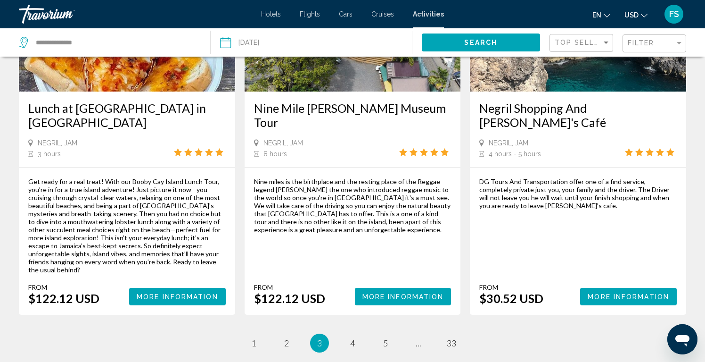
scroll to position [1390, 0]
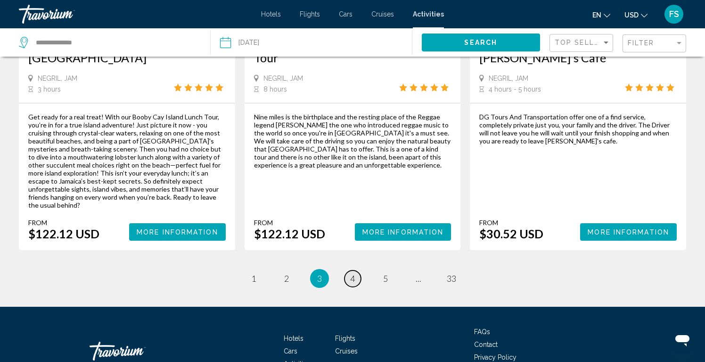
click at [356, 270] on link "page 4" at bounding box center [353, 278] width 17 height 17
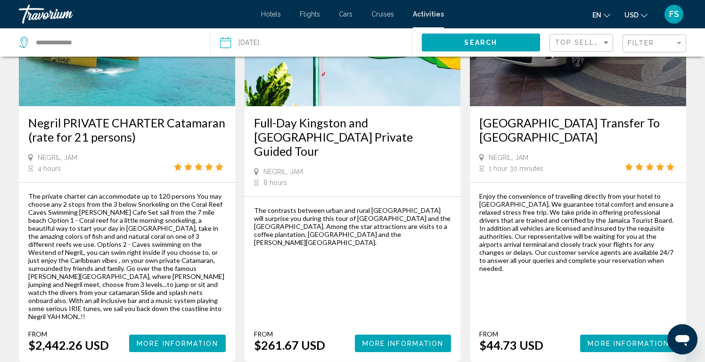
scroll to position [1532, 0]
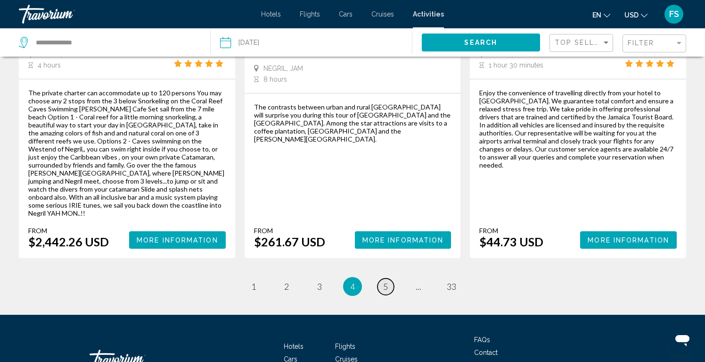
click at [389, 278] on link "page 5" at bounding box center [386, 286] width 17 height 17
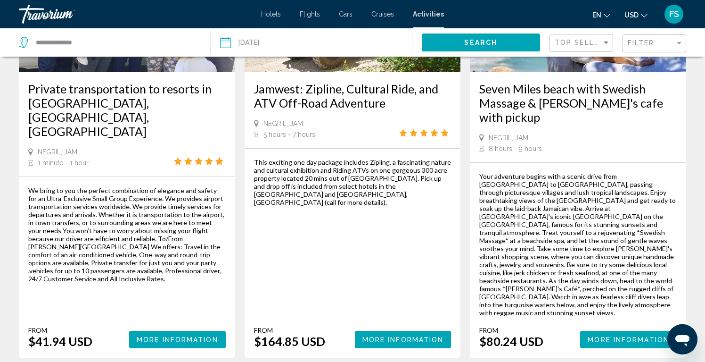
scroll to position [1344, 0]
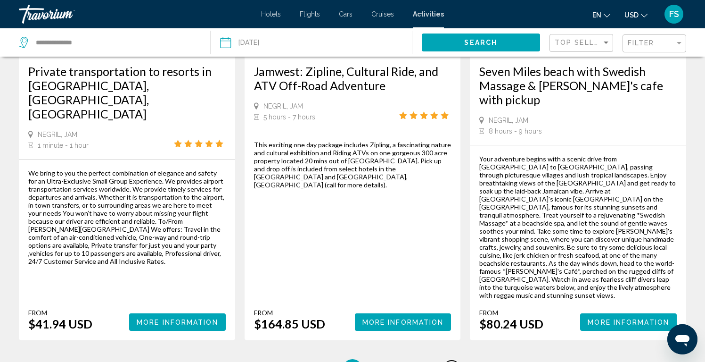
click at [450, 361] on span "33" at bounding box center [451, 368] width 9 height 10
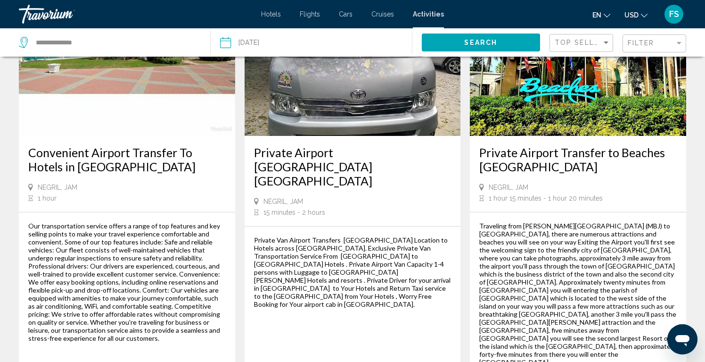
scroll to position [843, 0]
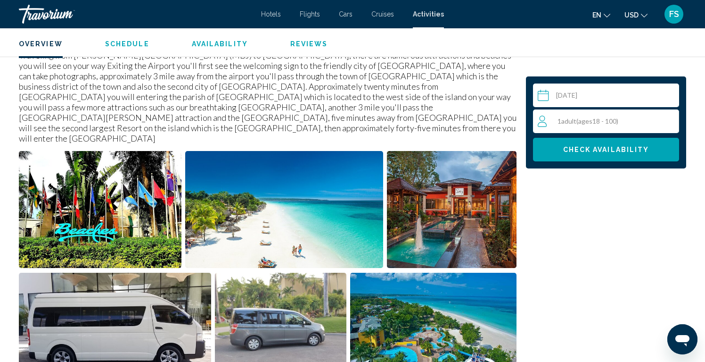
scroll to position [338, 0]
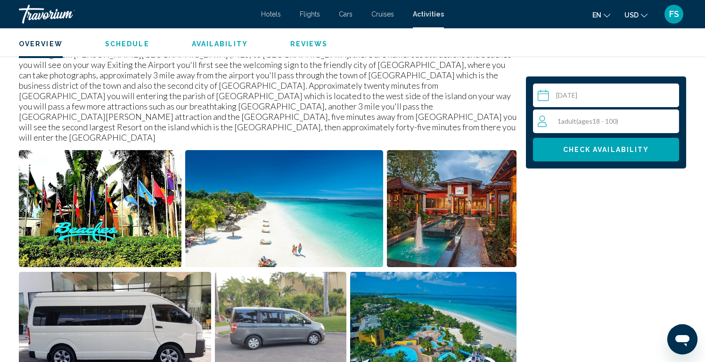
click at [480, 213] on img "Open full-screen image slider" at bounding box center [452, 208] width 130 height 117
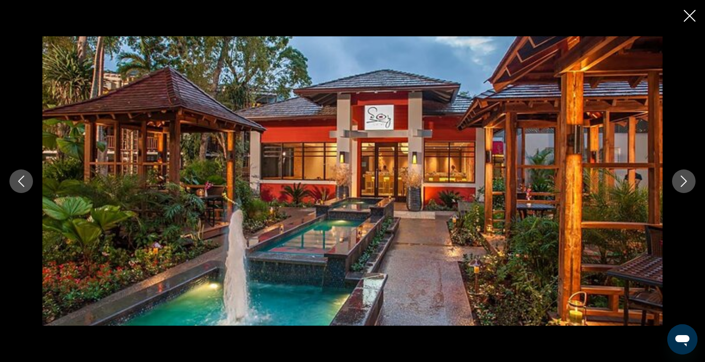
click at [682, 189] on button "Next image" at bounding box center [684, 181] width 24 height 24
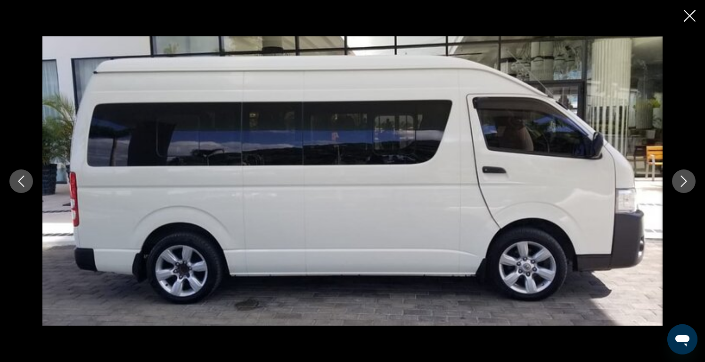
click at [26, 184] on icon "Previous image" at bounding box center [21, 180] width 11 height 11
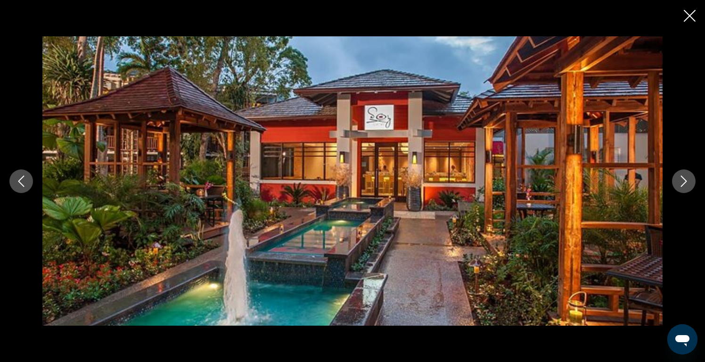
scroll to position [687, 0]
click at [690, 23] on button "Close slideshow" at bounding box center [690, 16] width 12 height 15
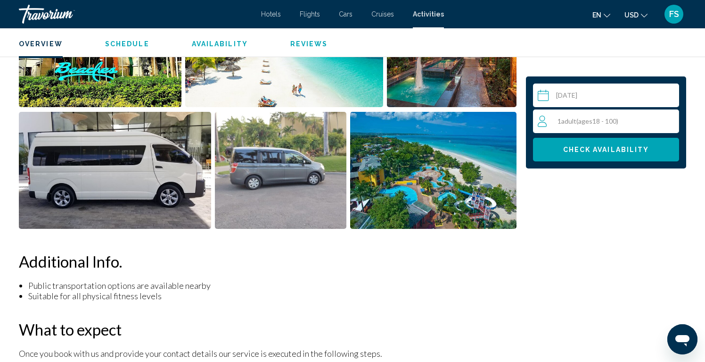
scroll to position [497, 0]
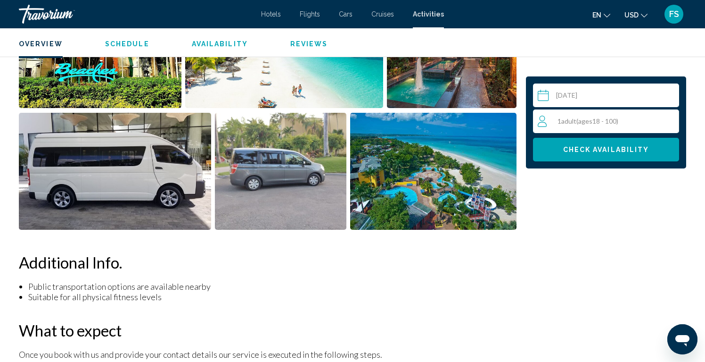
click at [432, 180] on img "Open full-screen image slider" at bounding box center [433, 171] width 166 height 117
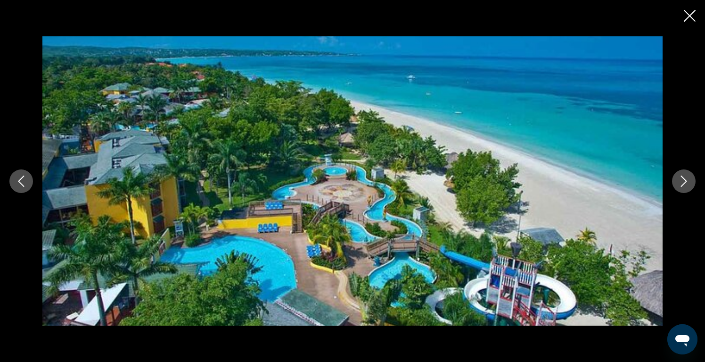
click at [686, 182] on icon "Next image" at bounding box center [683, 180] width 11 height 11
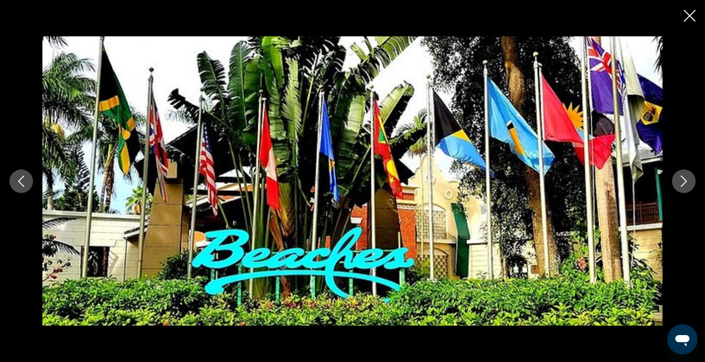
scroll to position [660, 0]
click at [681, 186] on button "Next image" at bounding box center [684, 181] width 24 height 24
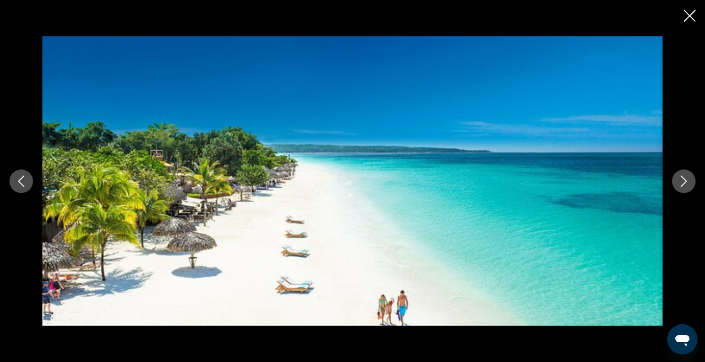
scroll to position [798, 0]
click at [30, 186] on button "Previous image" at bounding box center [21, 181] width 24 height 24
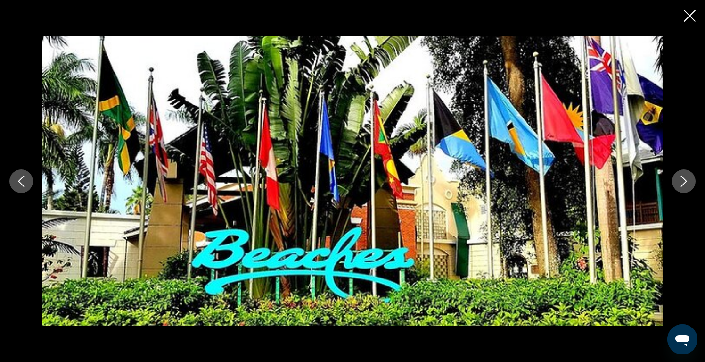
scroll to position [802, 0]
click at [685, 21] on icon "Close slideshow" at bounding box center [690, 16] width 12 height 12
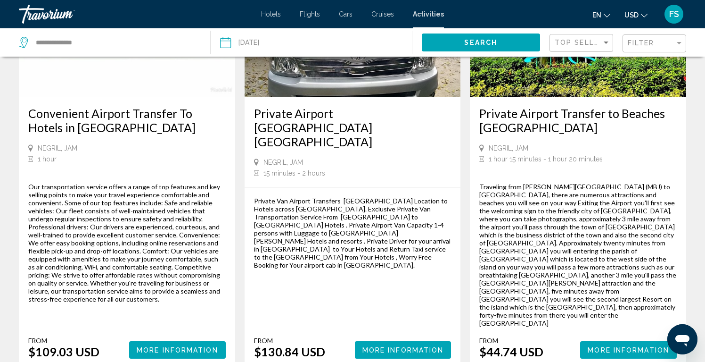
scroll to position [890, 0]
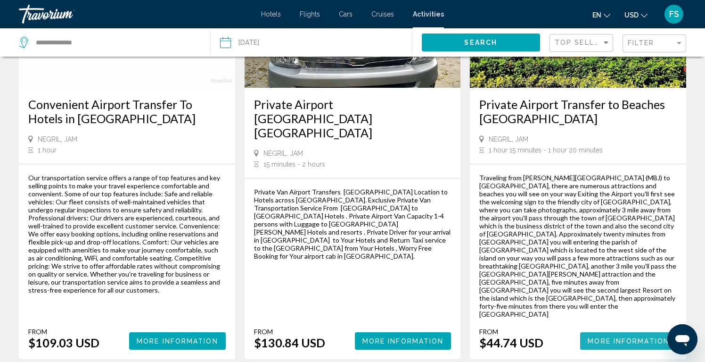
click at [618, 332] on button "More Information" at bounding box center [628, 340] width 97 height 17
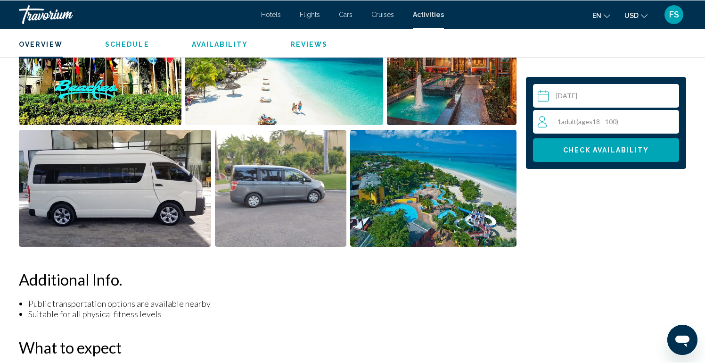
scroll to position [472, 0]
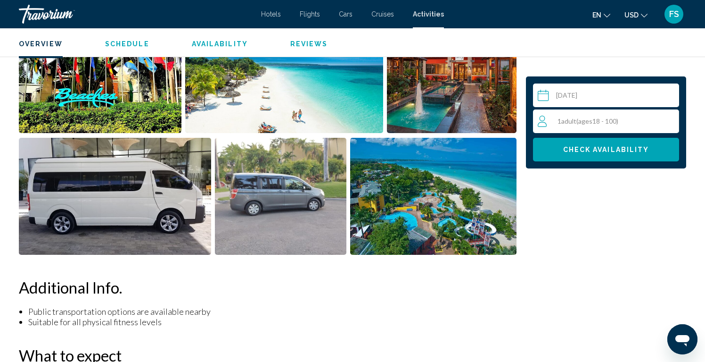
click at [456, 182] on img "Open full-screen image slider" at bounding box center [433, 196] width 166 height 117
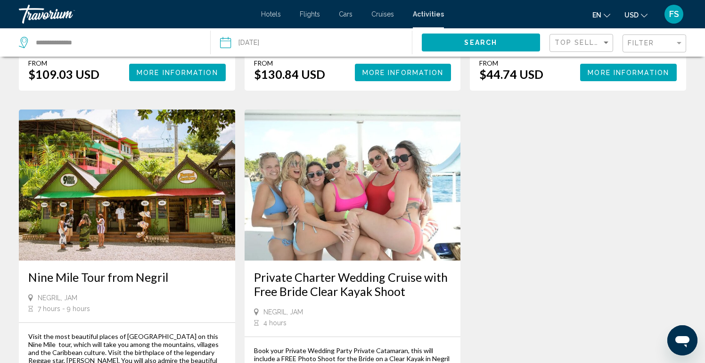
scroll to position [1158, 0]
click at [164, 143] on img "Main content" at bounding box center [127, 185] width 216 height 151
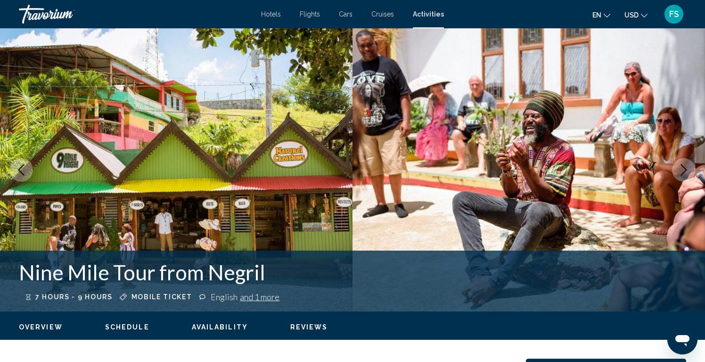
click at [684, 170] on icon "Next image" at bounding box center [683, 169] width 11 height 11
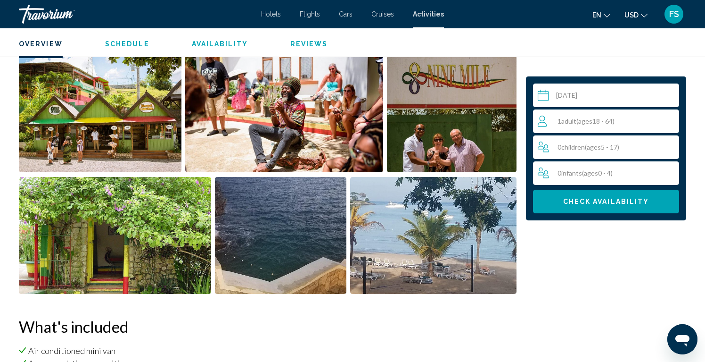
scroll to position [372, 0]
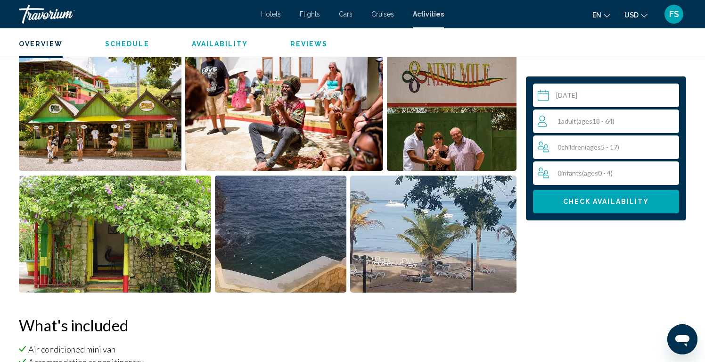
click at [630, 124] on div "1 Adult Adults ( ages 18 - 64)" at bounding box center [608, 121] width 141 height 11
click at [671, 122] on icon "Increment adults" at bounding box center [670, 120] width 8 height 11
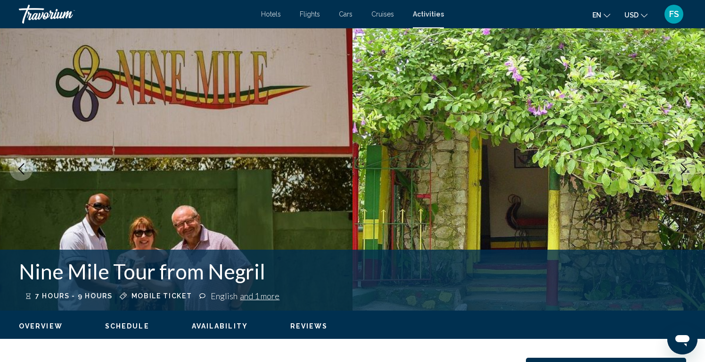
scroll to position [0, 0]
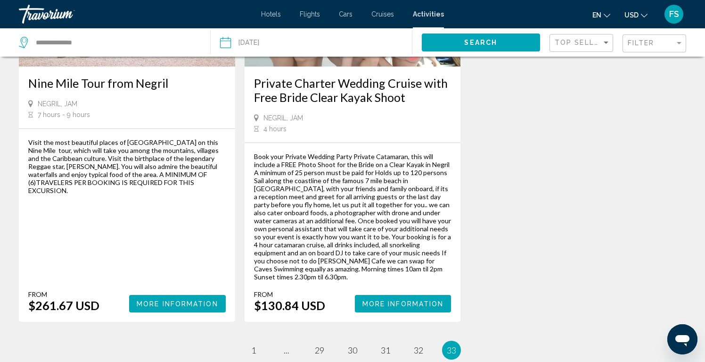
scroll to position [1353, 0]
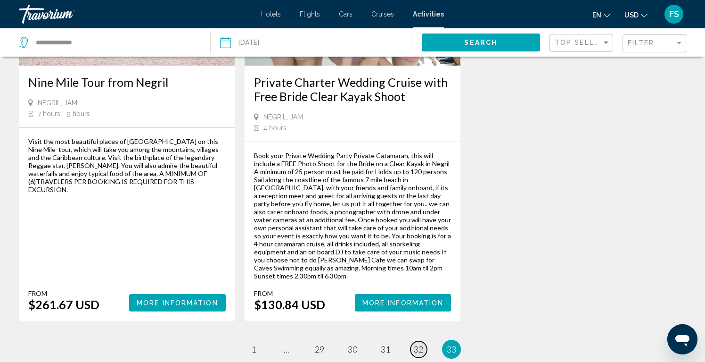
click at [420, 344] on span "32" at bounding box center [418, 349] width 9 height 10
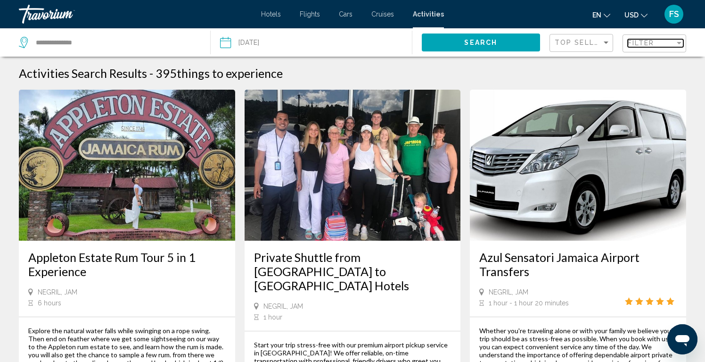
click at [669, 41] on div "Filter" at bounding box center [651, 43] width 47 height 8
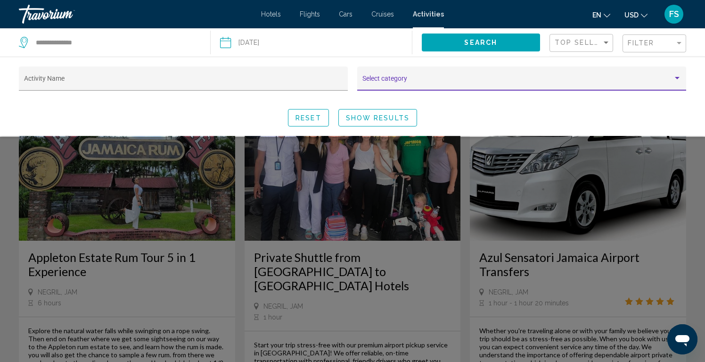
click at [675, 76] on div "Search widget" at bounding box center [677, 78] width 8 height 8
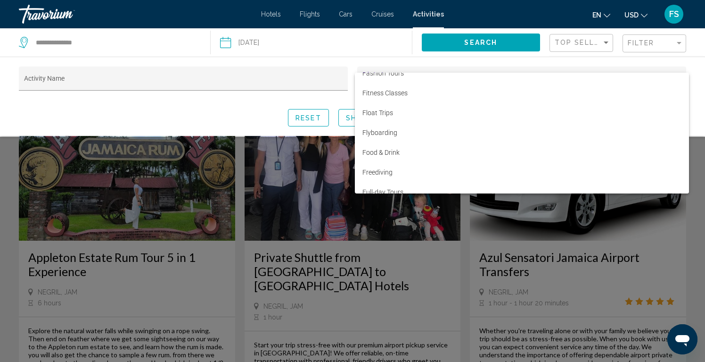
scroll to position [608, 0]
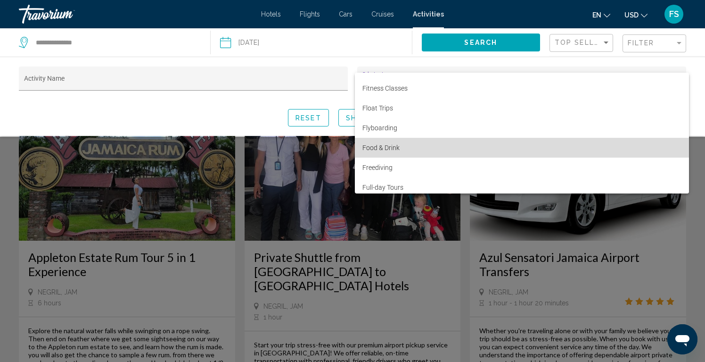
click at [477, 152] on span "Food & Drink" at bounding box center [522, 148] width 319 height 20
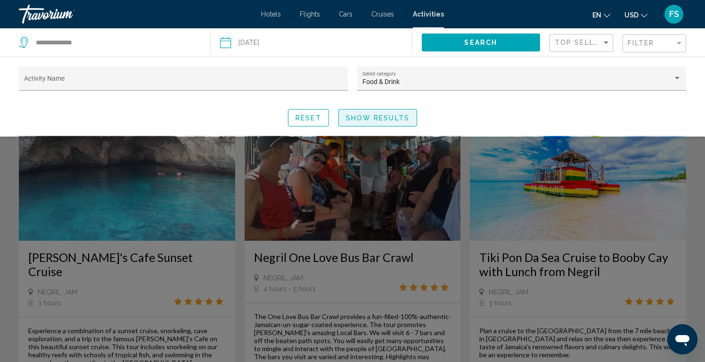
click at [406, 123] on button "Show Results" at bounding box center [378, 117] width 79 height 17
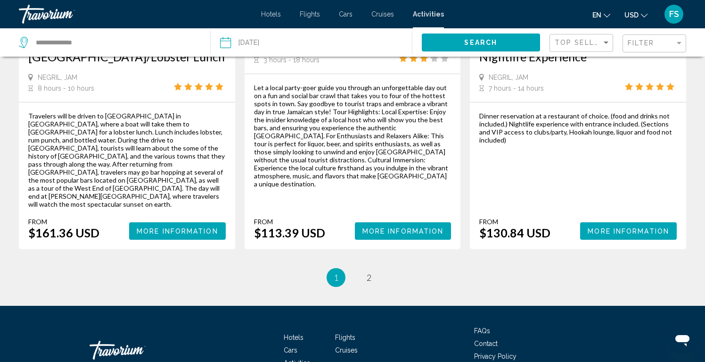
scroll to position [1470, 0]
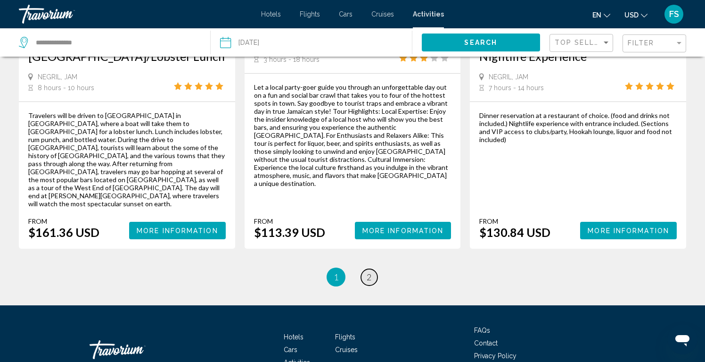
click at [373, 269] on link "page 2" at bounding box center [369, 277] width 17 height 17
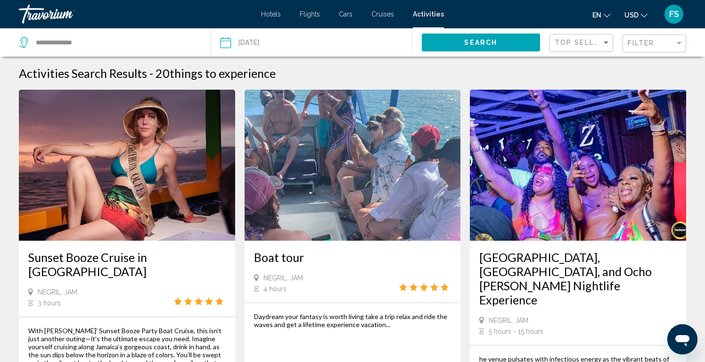
scroll to position [1, 0]
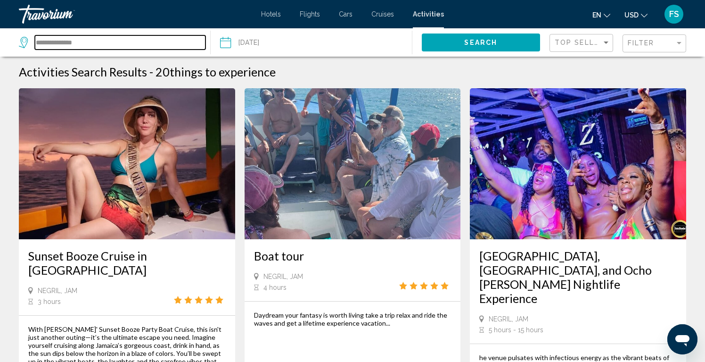
click at [113, 43] on input "**********" at bounding box center [120, 42] width 171 height 14
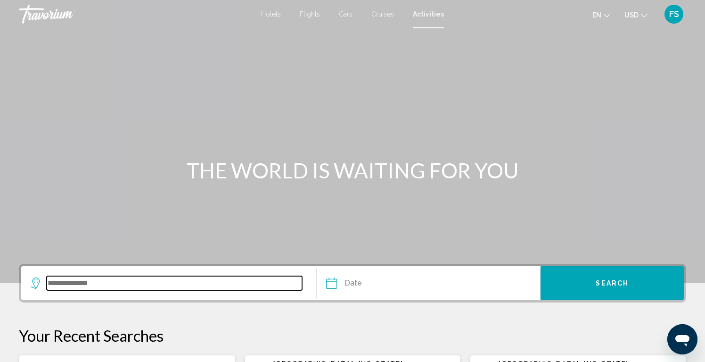
click at [108, 289] on input "Search widget" at bounding box center [175, 283] width 256 height 14
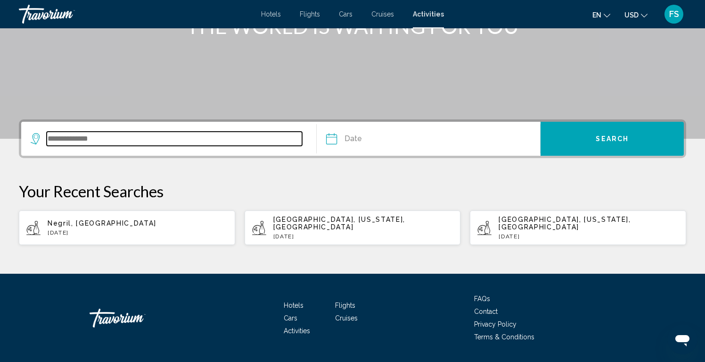
scroll to position [164, 0]
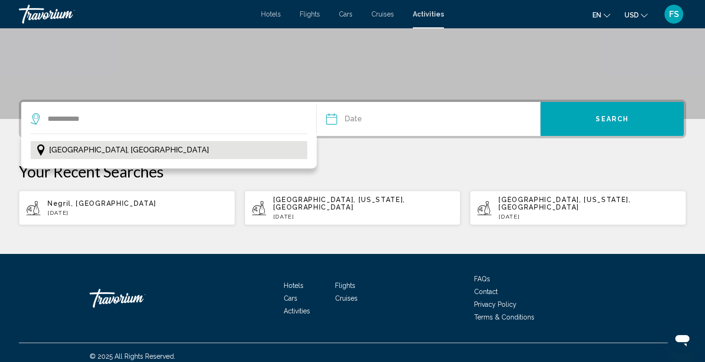
click at [99, 151] on span "Montego Bay, Jamaica" at bounding box center [129, 149] width 160 height 13
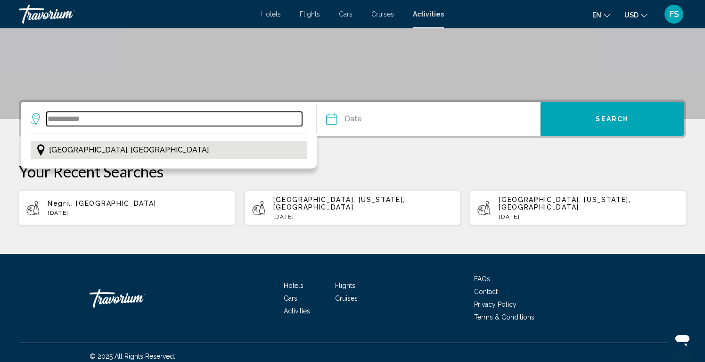
type input "**********"
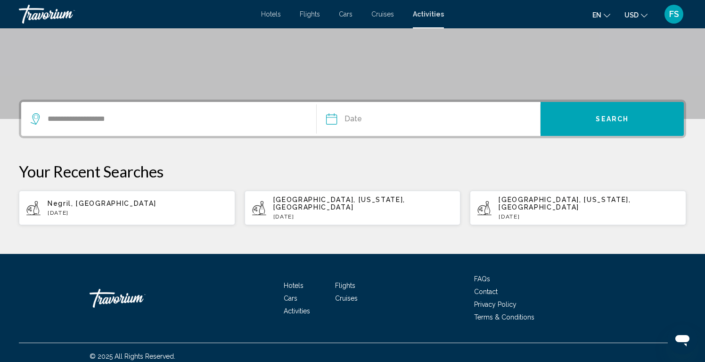
click at [274, 16] on span "Hotels" at bounding box center [271, 14] width 20 height 8
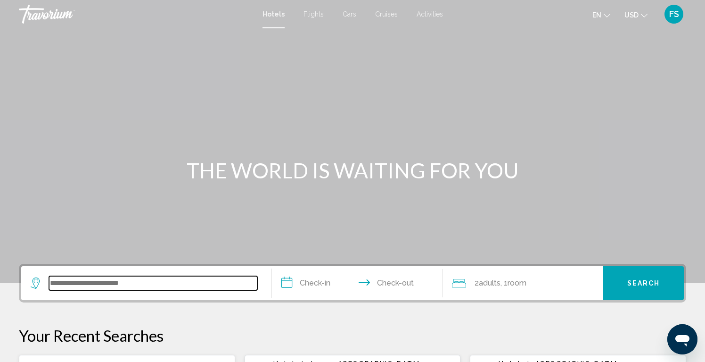
click at [148, 281] on input "Search widget" at bounding box center [153, 283] width 208 height 14
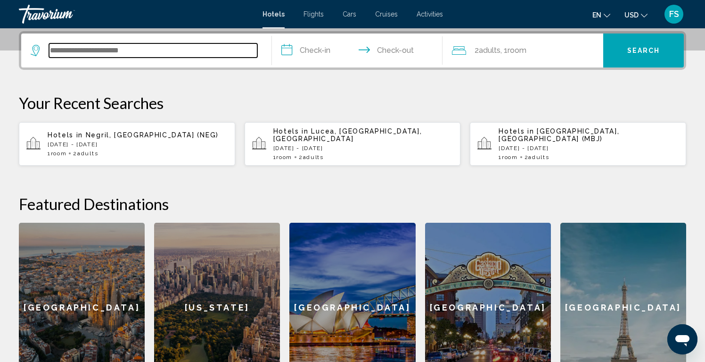
scroll to position [233, 0]
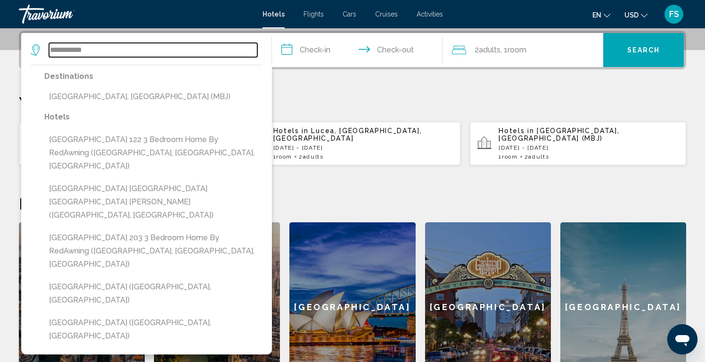
type input "**********"
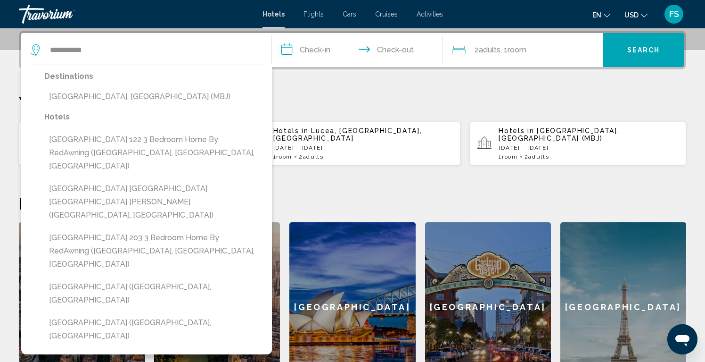
click at [97, 106] on div "Destinations Montego Bay, Jamaica (MBJ)" at bounding box center [153, 90] width 218 height 41
click at [335, 51] on input "**********" at bounding box center [359, 51] width 174 height 37
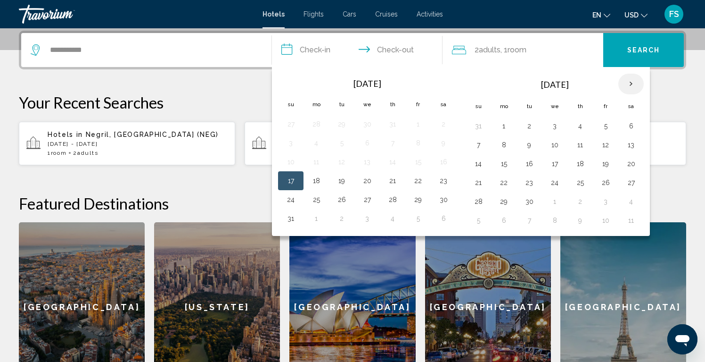
click at [628, 85] on th "Next month" at bounding box center [631, 84] width 25 height 21
click at [288, 223] on button "30" at bounding box center [290, 220] width 15 height 13
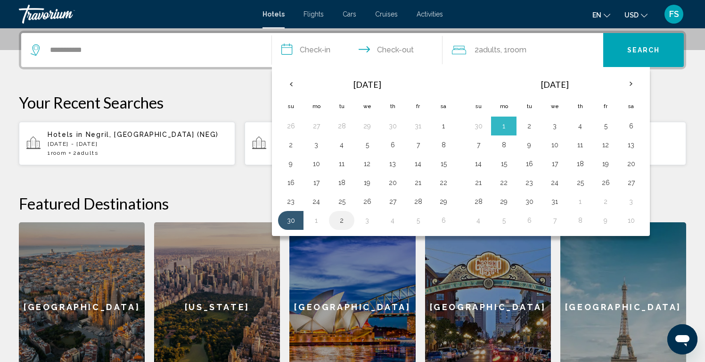
click at [342, 222] on button "2" at bounding box center [341, 220] width 15 height 13
type input "**********"
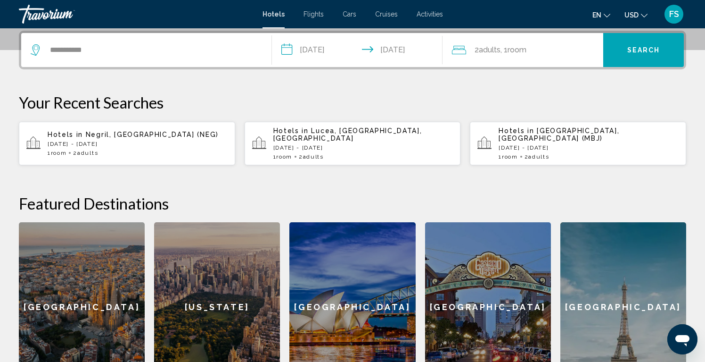
click at [629, 55] on button "Search" at bounding box center [644, 50] width 81 height 34
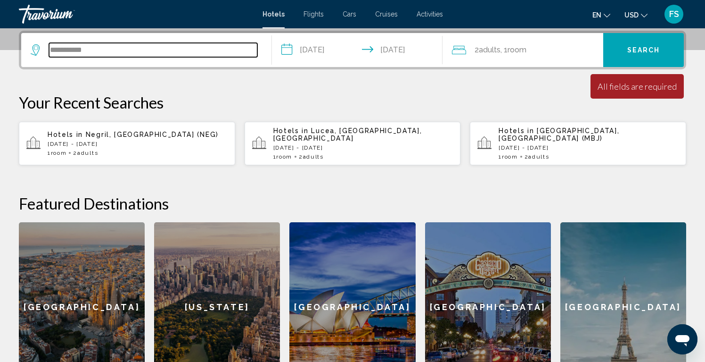
click at [215, 54] on input "**********" at bounding box center [153, 50] width 208 height 14
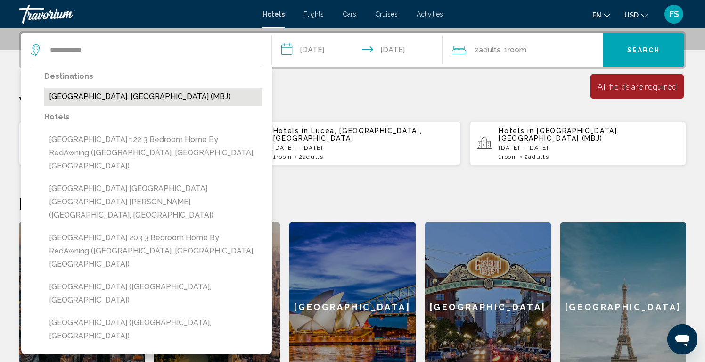
click at [119, 94] on button "[GEOGRAPHIC_DATA], [GEOGRAPHIC_DATA] (MBJ)" at bounding box center [153, 97] width 218 height 18
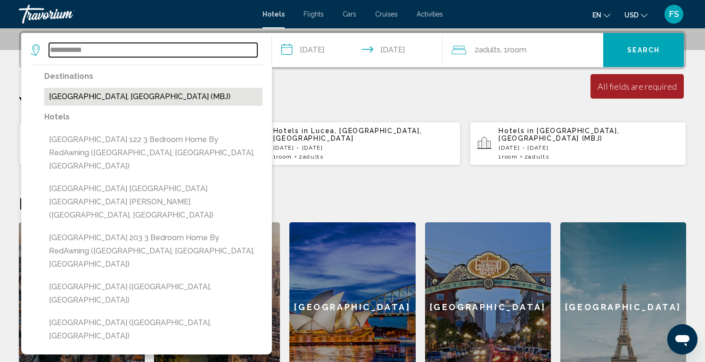
type input "**********"
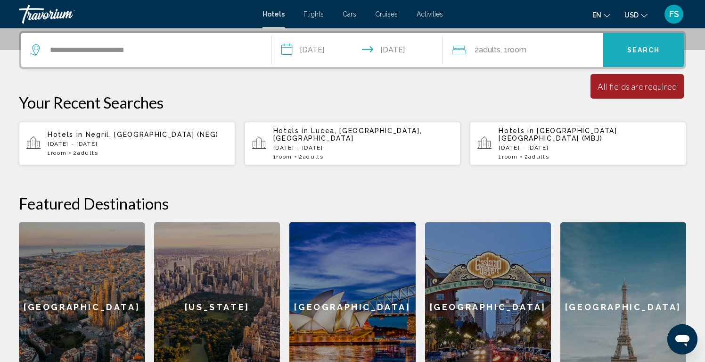
click at [628, 51] on span "Search" at bounding box center [644, 51] width 33 height 8
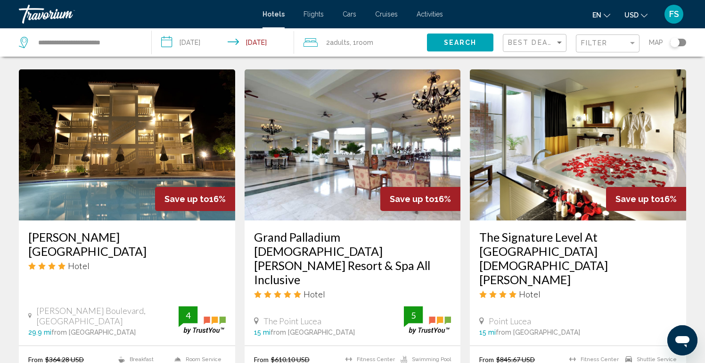
scroll to position [1077, 0]
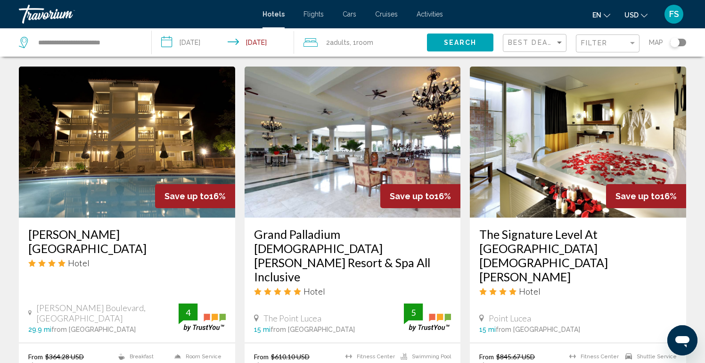
click at [118, 127] on img "Main content" at bounding box center [127, 141] width 216 height 151
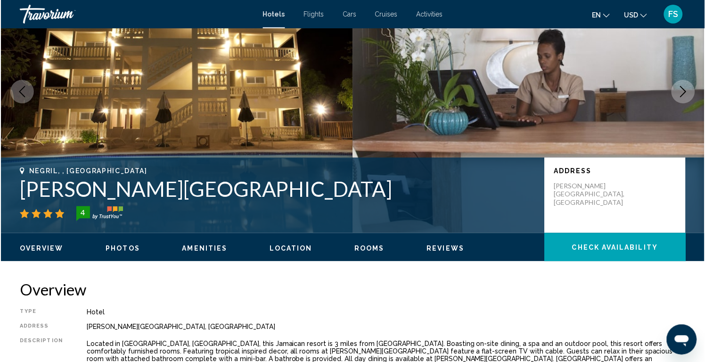
scroll to position [77, 0]
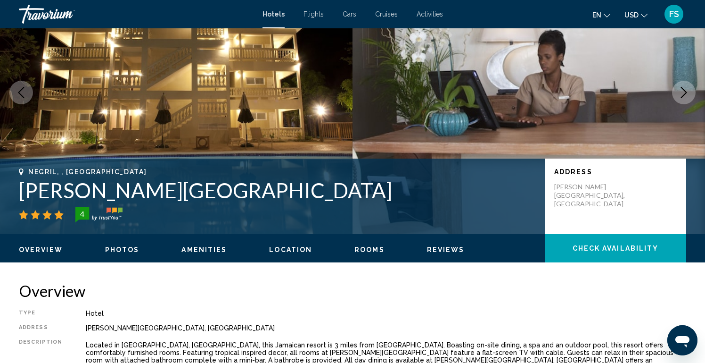
click at [685, 102] on button "Next image" at bounding box center [684, 93] width 24 height 24
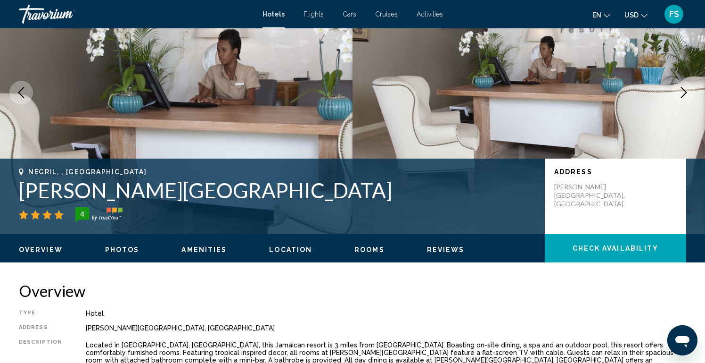
click at [685, 102] on button "Next image" at bounding box center [684, 93] width 24 height 24
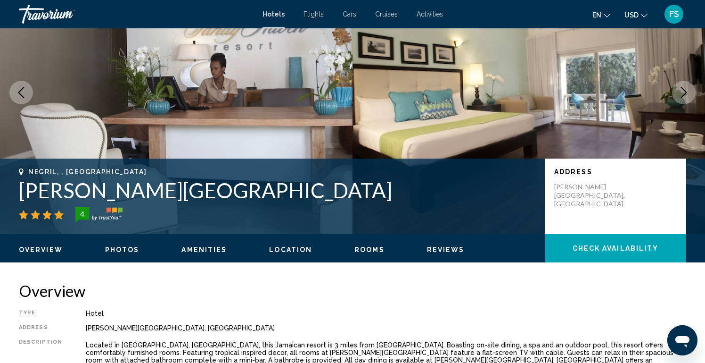
click at [685, 102] on button "Next image" at bounding box center [684, 93] width 24 height 24
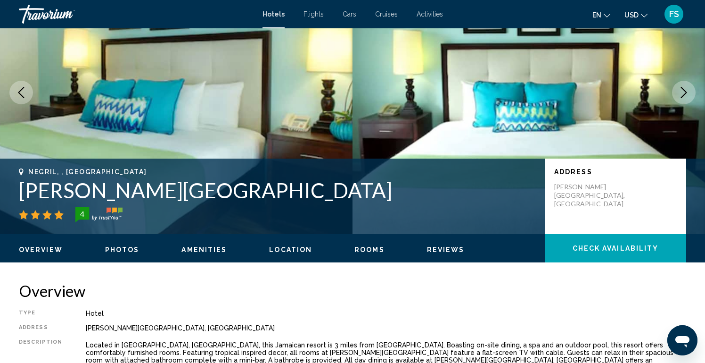
click at [685, 102] on button "Next image" at bounding box center [684, 93] width 24 height 24
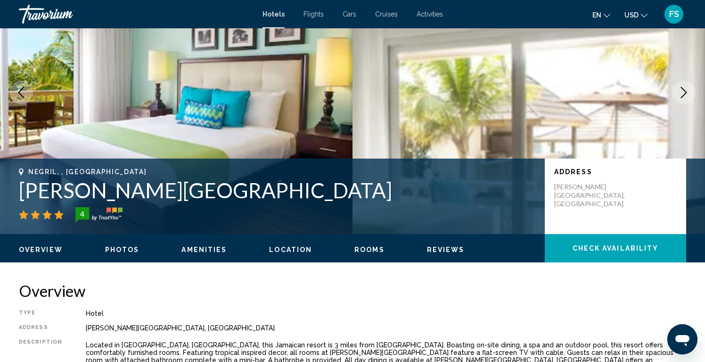
click at [685, 102] on button "Next image" at bounding box center [684, 93] width 24 height 24
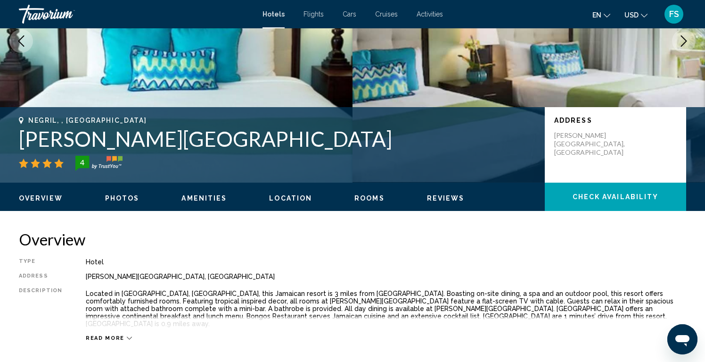
scroll to position [132, 0]
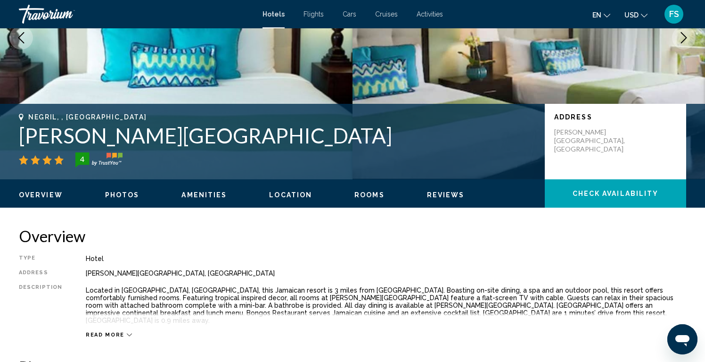
click at [117, 331] on span "Read more" at bounding box center [105, 334] width 39 height 6
